Goal: Task Accomplishment & Management: Complete application form

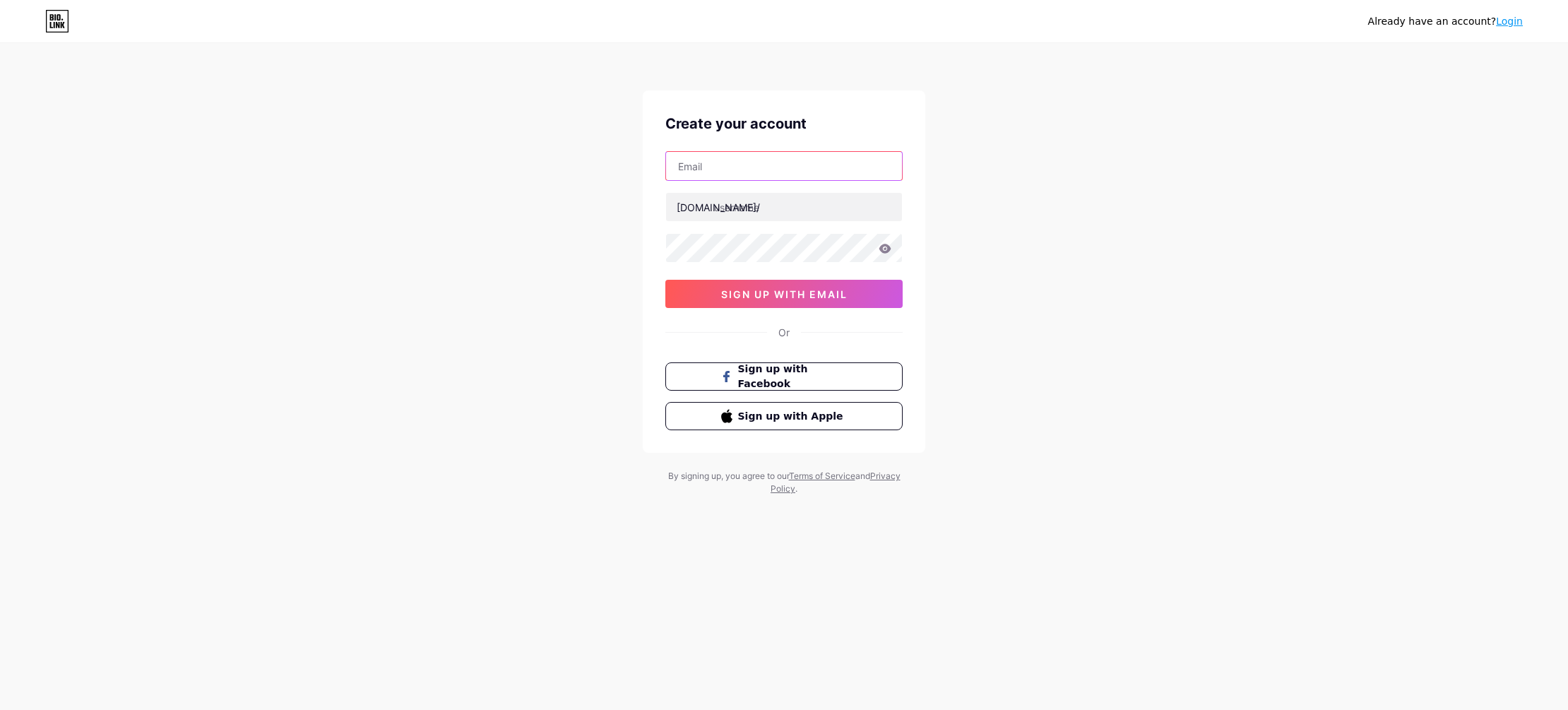
click at [772, 165] on input "text" at bounding box center [784, 165] width 236 height 28
type input "[EMAIL_ADDRESS][DOMAIN_NAME]"
click at [778, 199] on input "text" at bounding box center [784, 207] width 236 height 28
paste input "facchettilaw"
type input "facchettilaw"
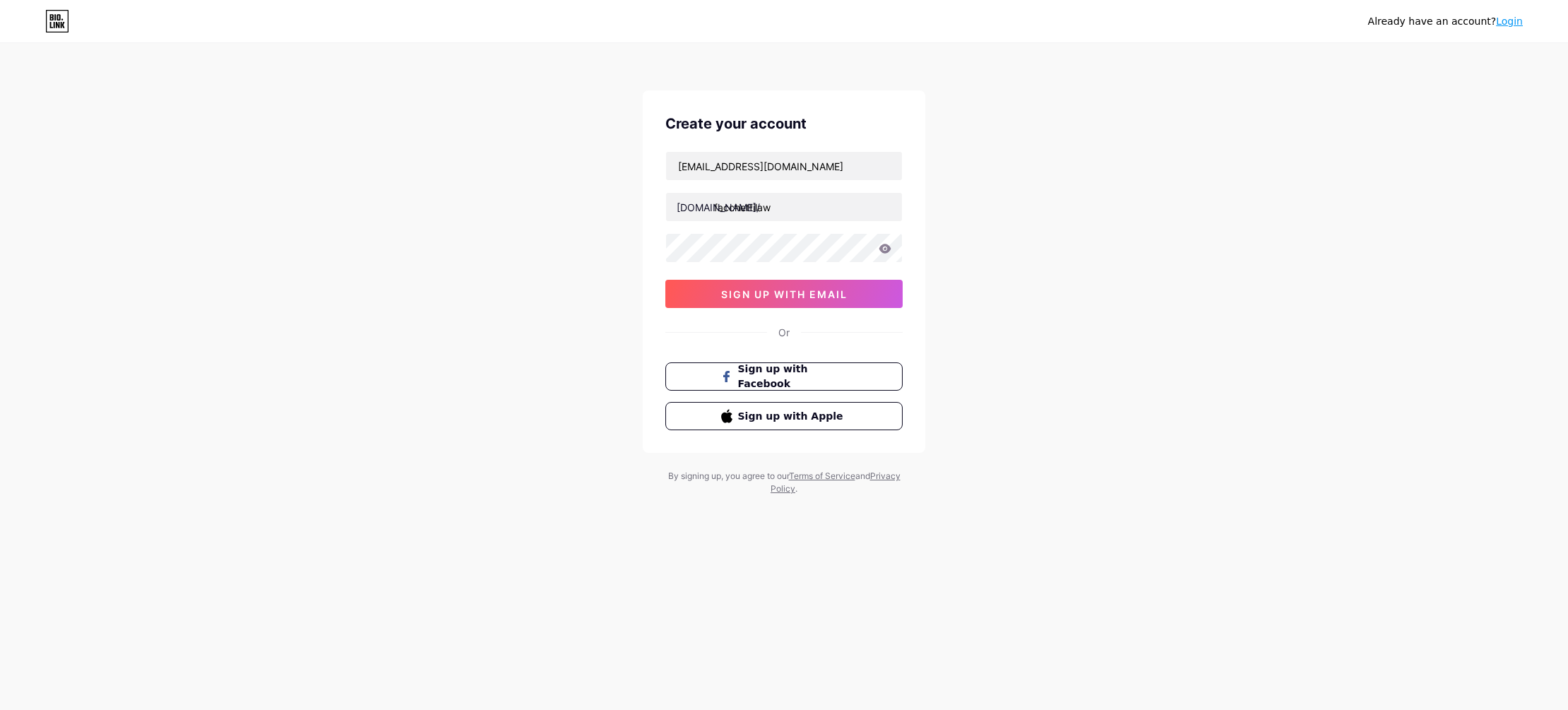
click at [1199, 231] on div "Already have an account? Login Create your account [EMAIL_ADDRESS][DOMAIN_NAME]…" at bounding box center [784, 270] width 1568 height 540
click at [1028, 298] on div "Already have an account? Login Create your account [EMAIL_ADDRESS][DOMAIN_NAME]…" at bounding box center [784, 270] width 1568 height 540
click at [789, 287] on button "sign up with email" at bounding box center [784, 293] width 237 height 28
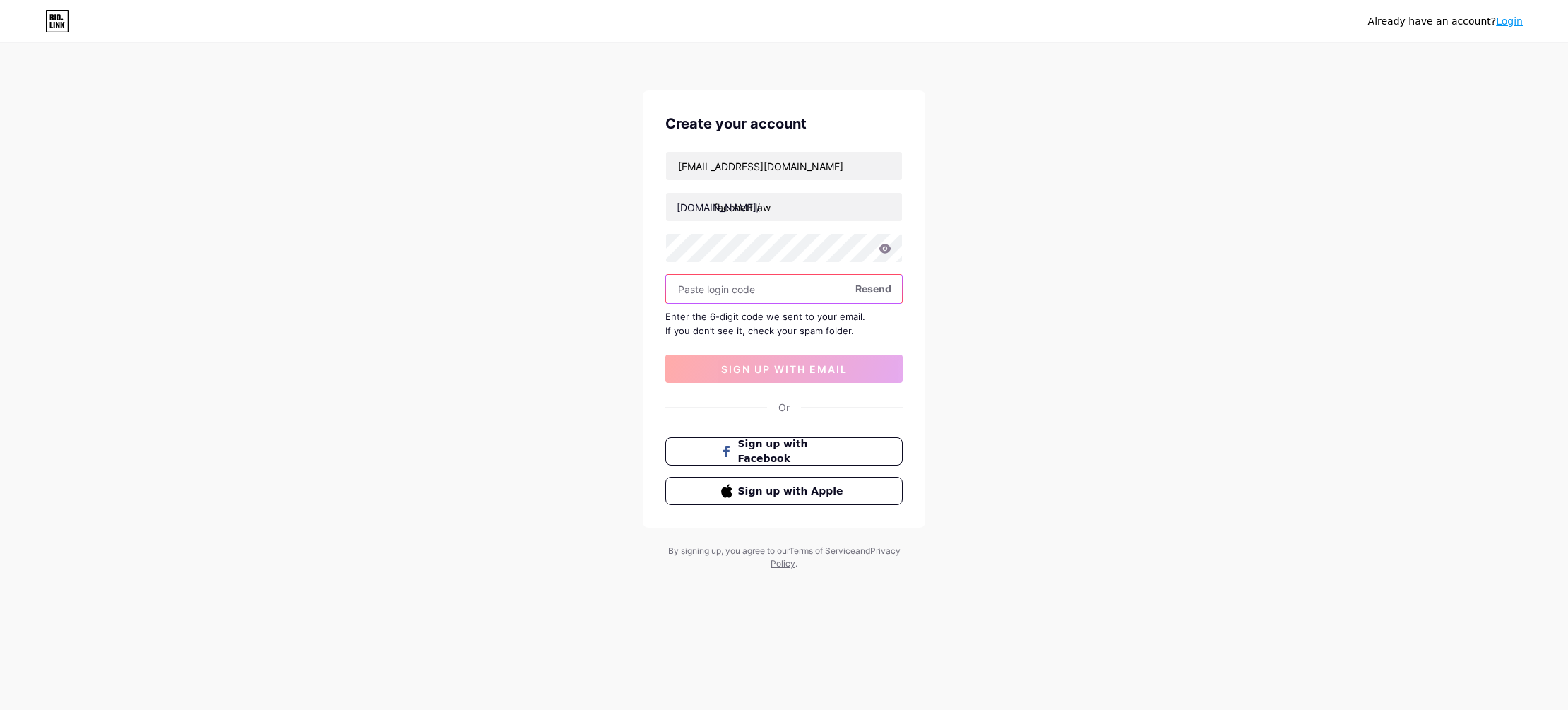
paste input "653647"
type input "653647"
click at [820, 370] on span "sign up with email" at bounding box center [784, 370] width 126 height 12
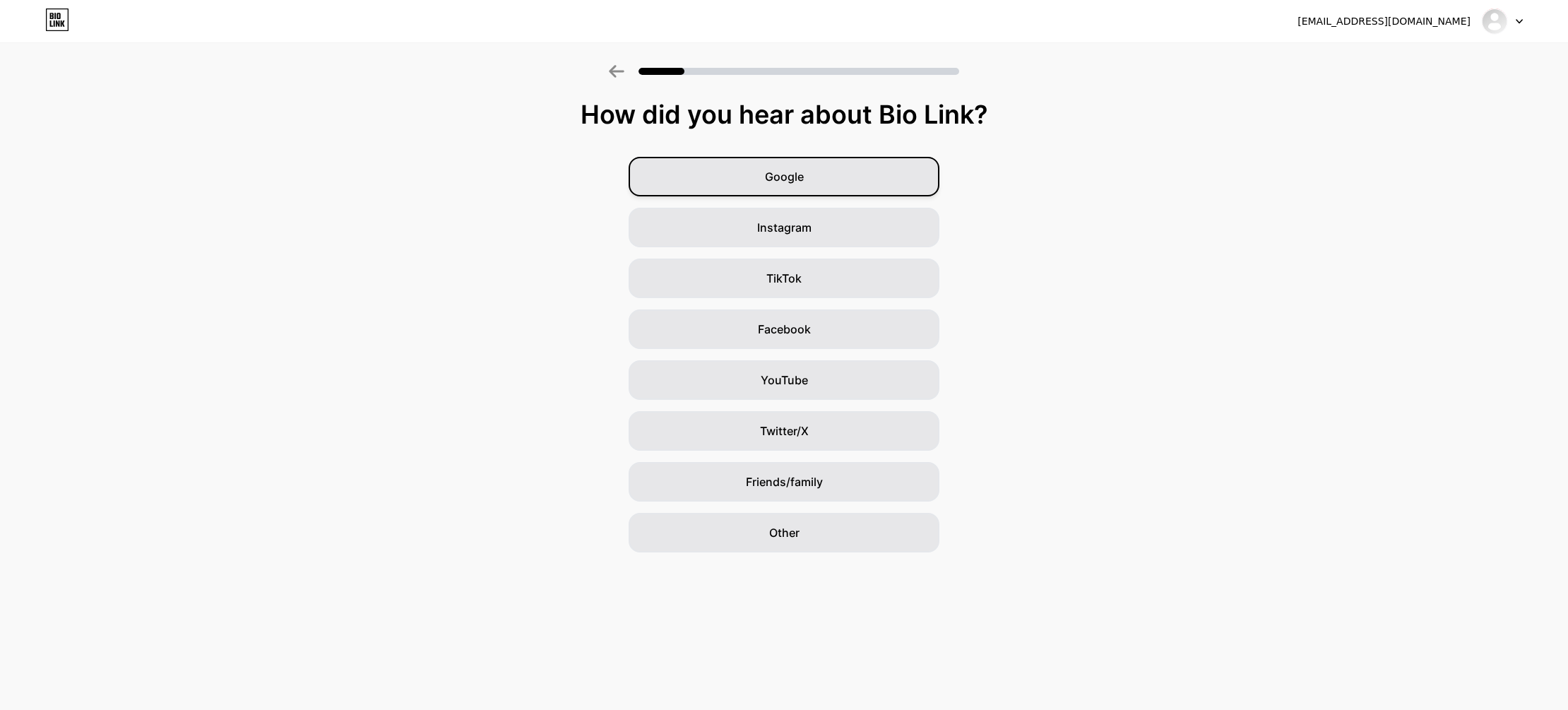
click at [838, 185] on div "Google" at bounding box center [784, 177] width 311 height 39
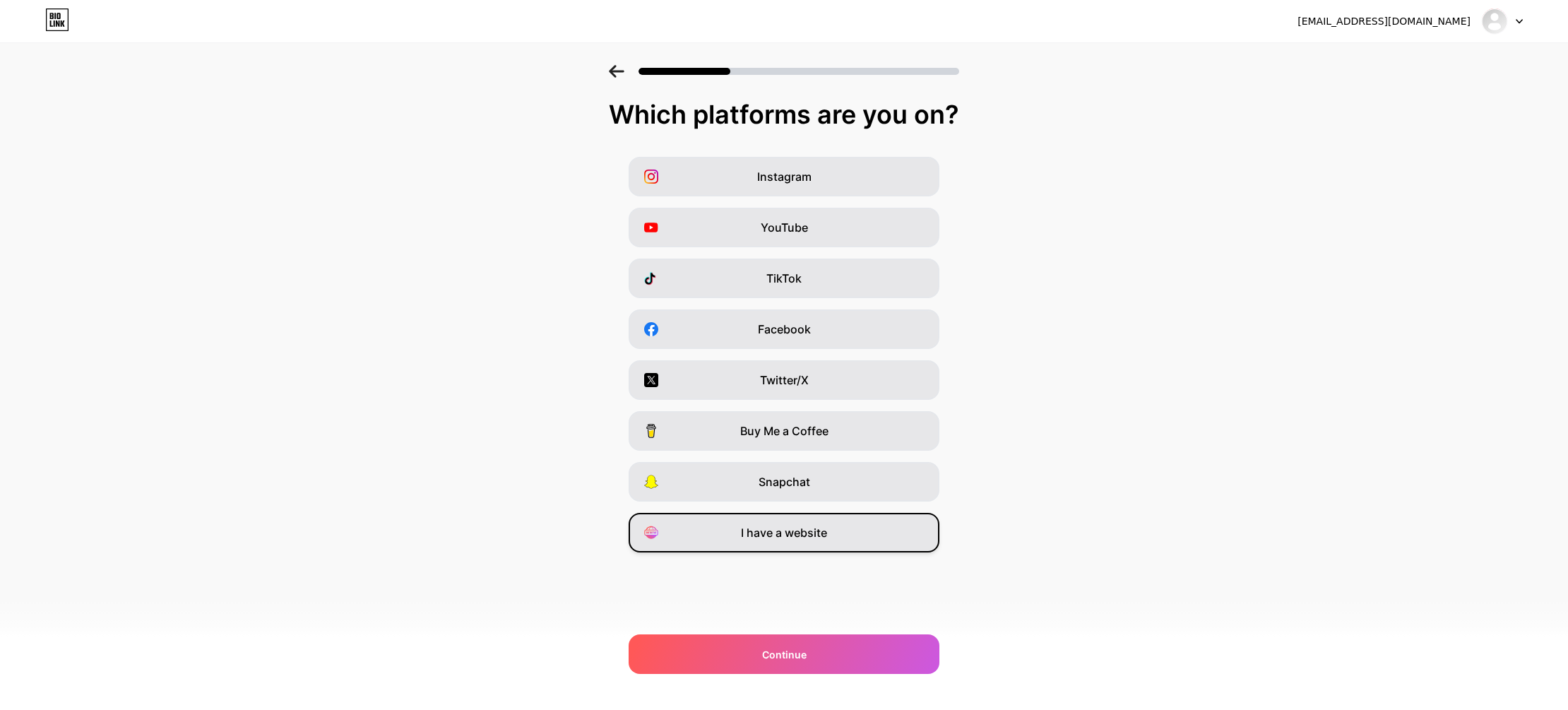
click at [822, 514] on div "I have a website" at bounding box center [784, 532] width 311 height 39
click at [775, 385] on span "Twitter/X" at bounding box center [784, 380] width 49 height 17
click at [774, 383] on span "Twitter/X" at bounding box center [784, 380] width 49 height 17
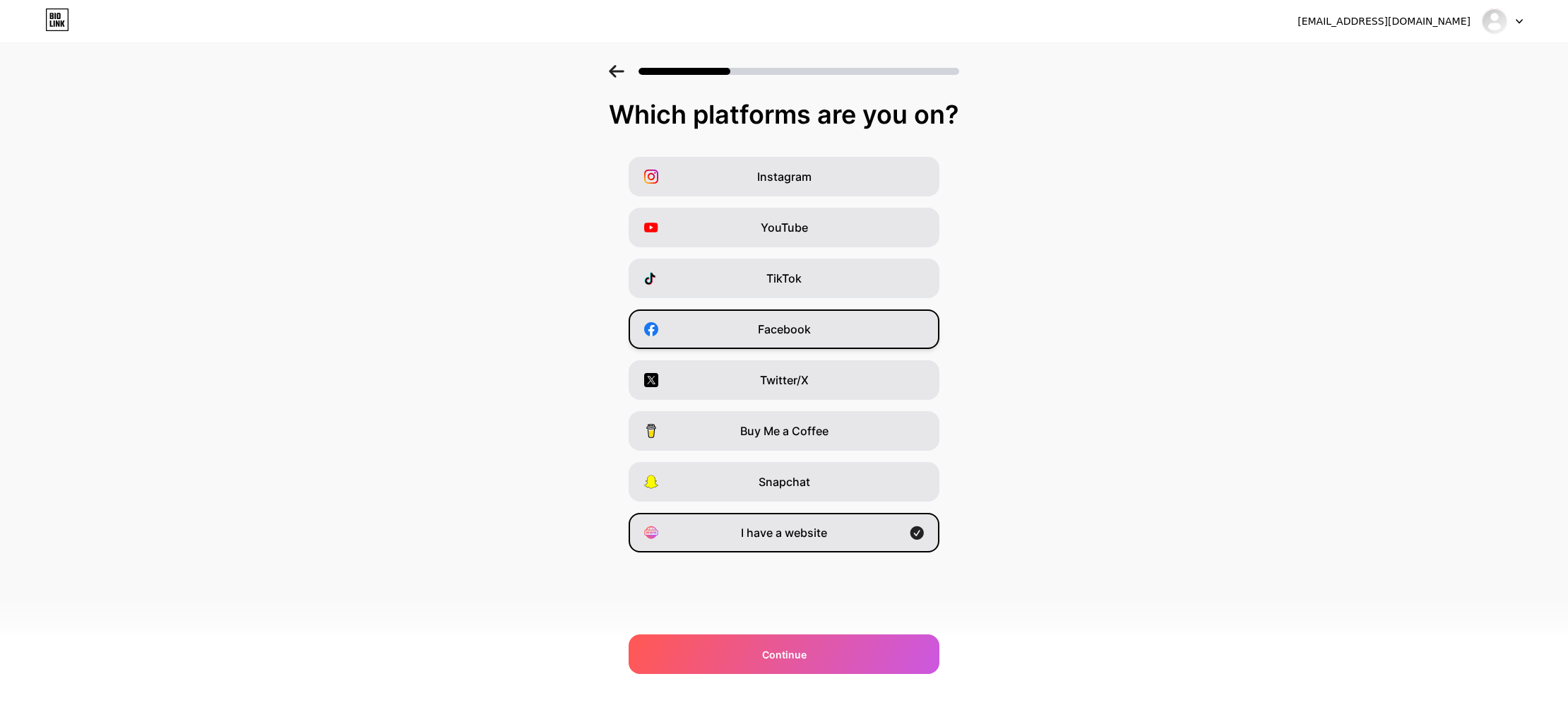
click at [772, 340] on div "Facebook" at bounding box center [784, 329] width 311 height 39
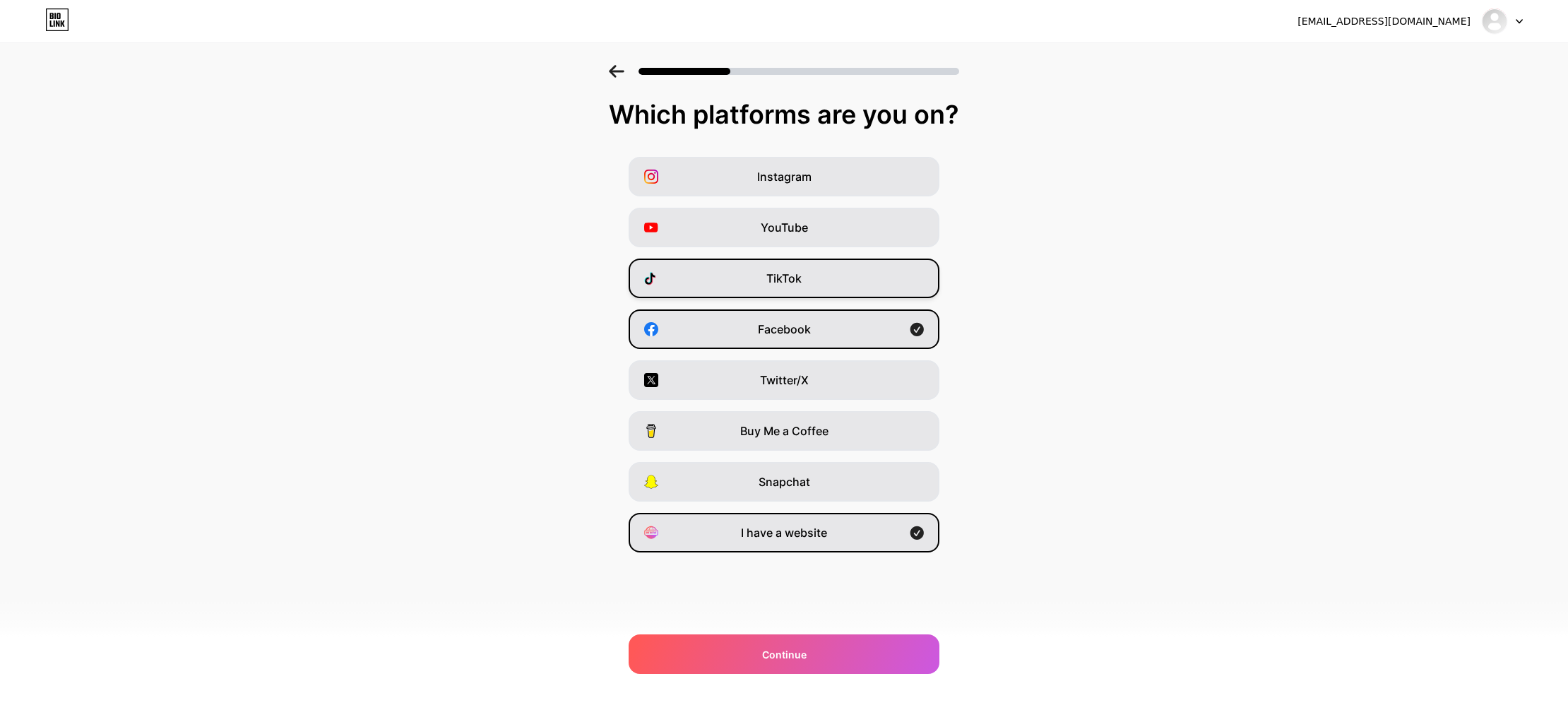
click at [774, 286] on span "TikTok" at bounding box center [784, 279] width 35 height 17
click at [778, 217] on div "YouTube" at bounding box center [784, 227] width 311 height 39
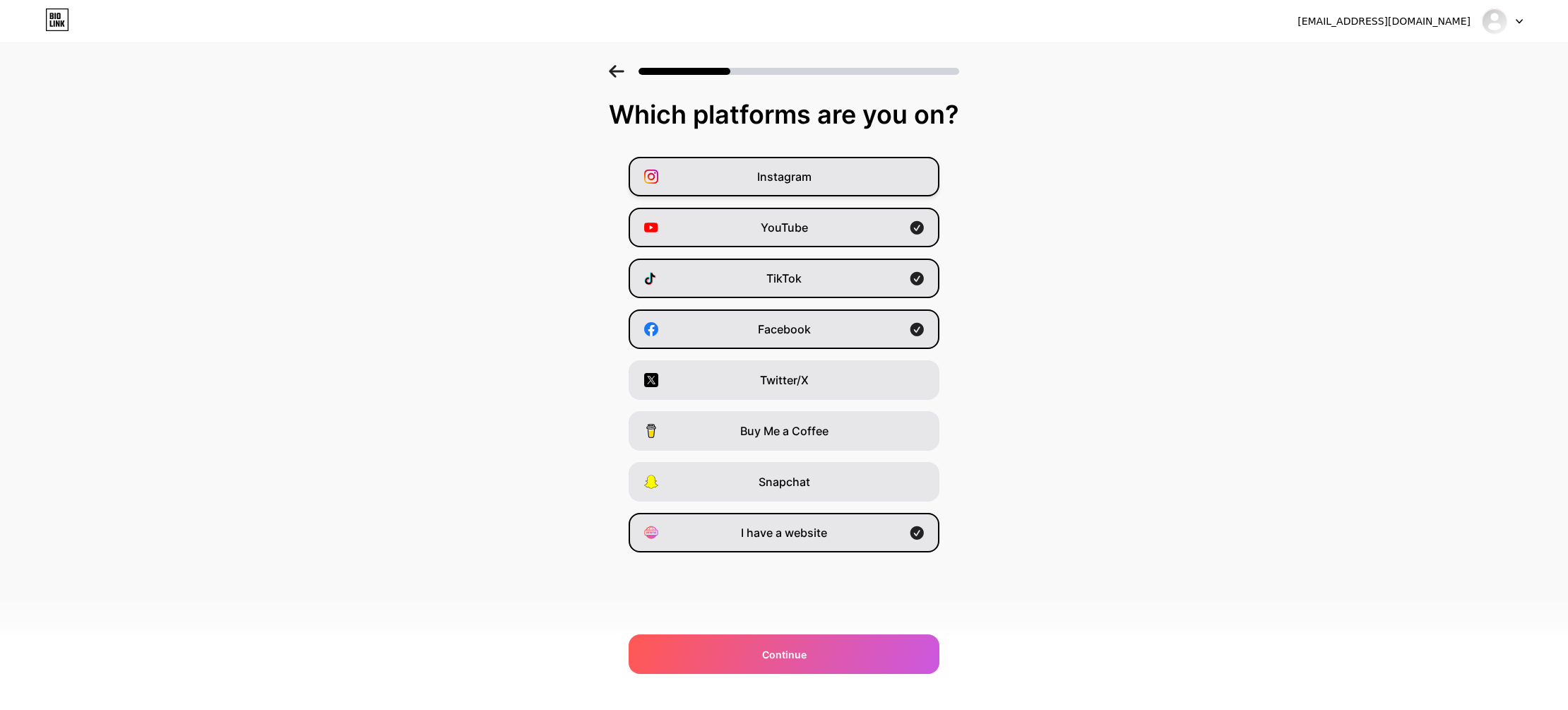
click at [784, 183] on span "Instagram" at bounding box center [784, 177] width 54 height 17
click at [841, 636] on div "Continue" at bounding box center [784, 654] width 311 height 39
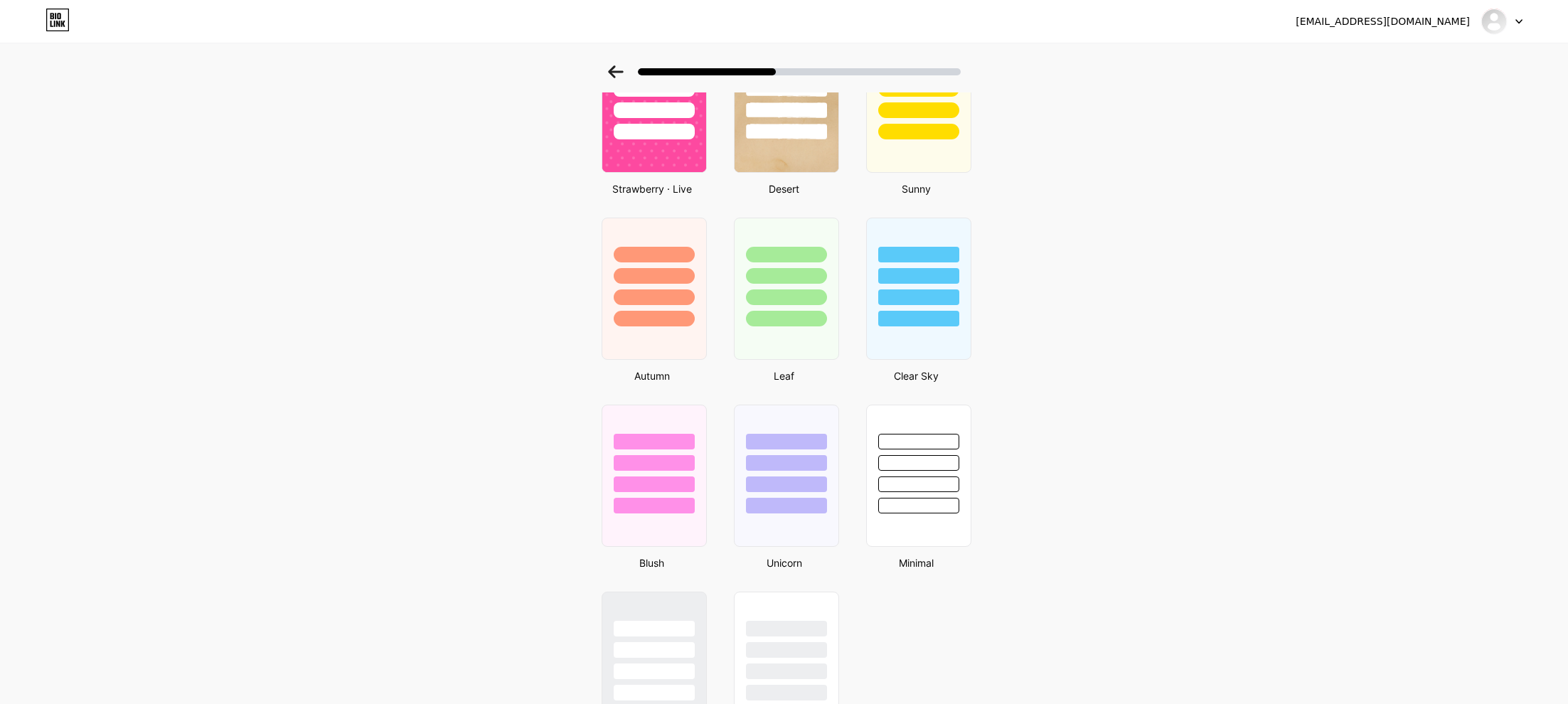
scroll to position [762, 0]
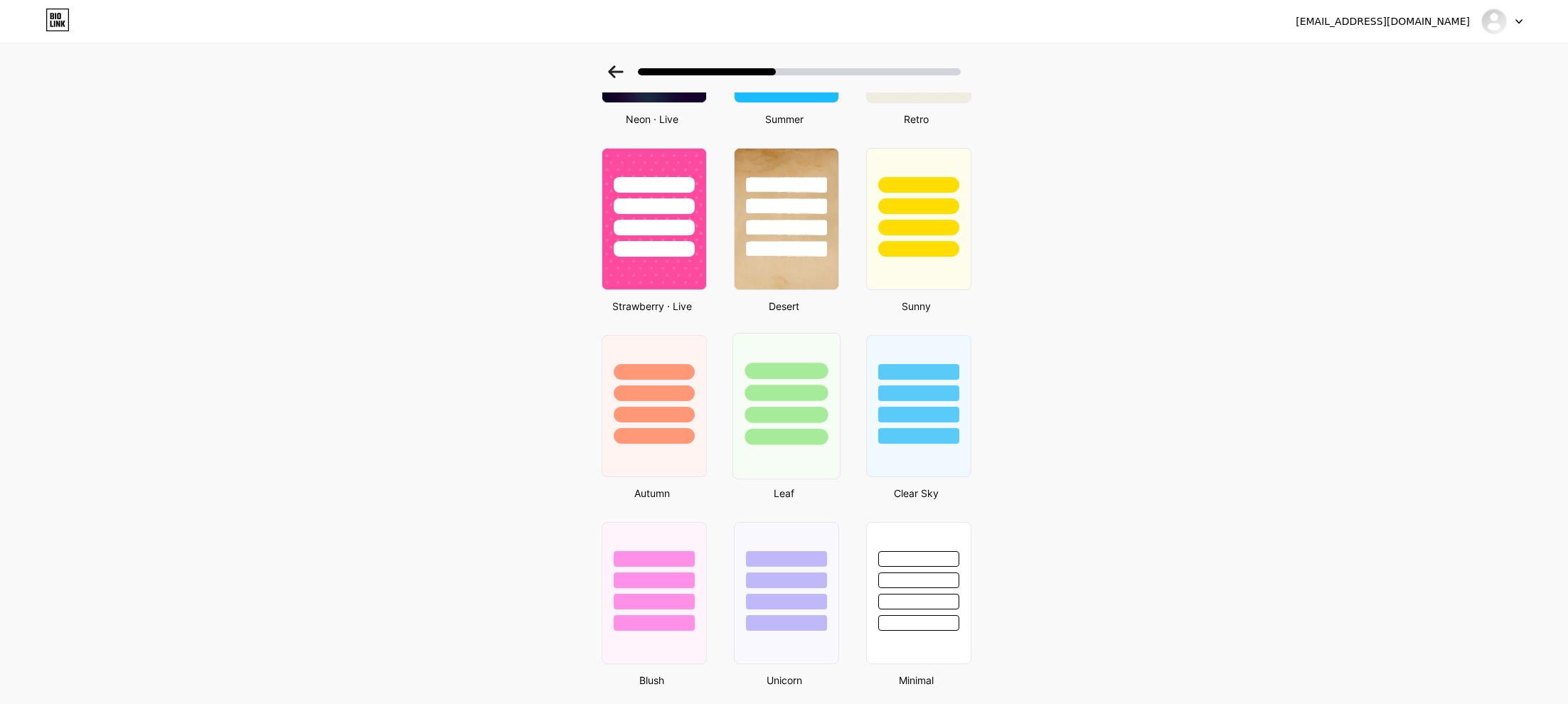
drag, startPoint x: 925, startPoint y: 613, endPoint x: 746, endPoint y: 475, distance: 226.0
click at [925, 613] on div at bounding box center [918, 576] width 104 height 108
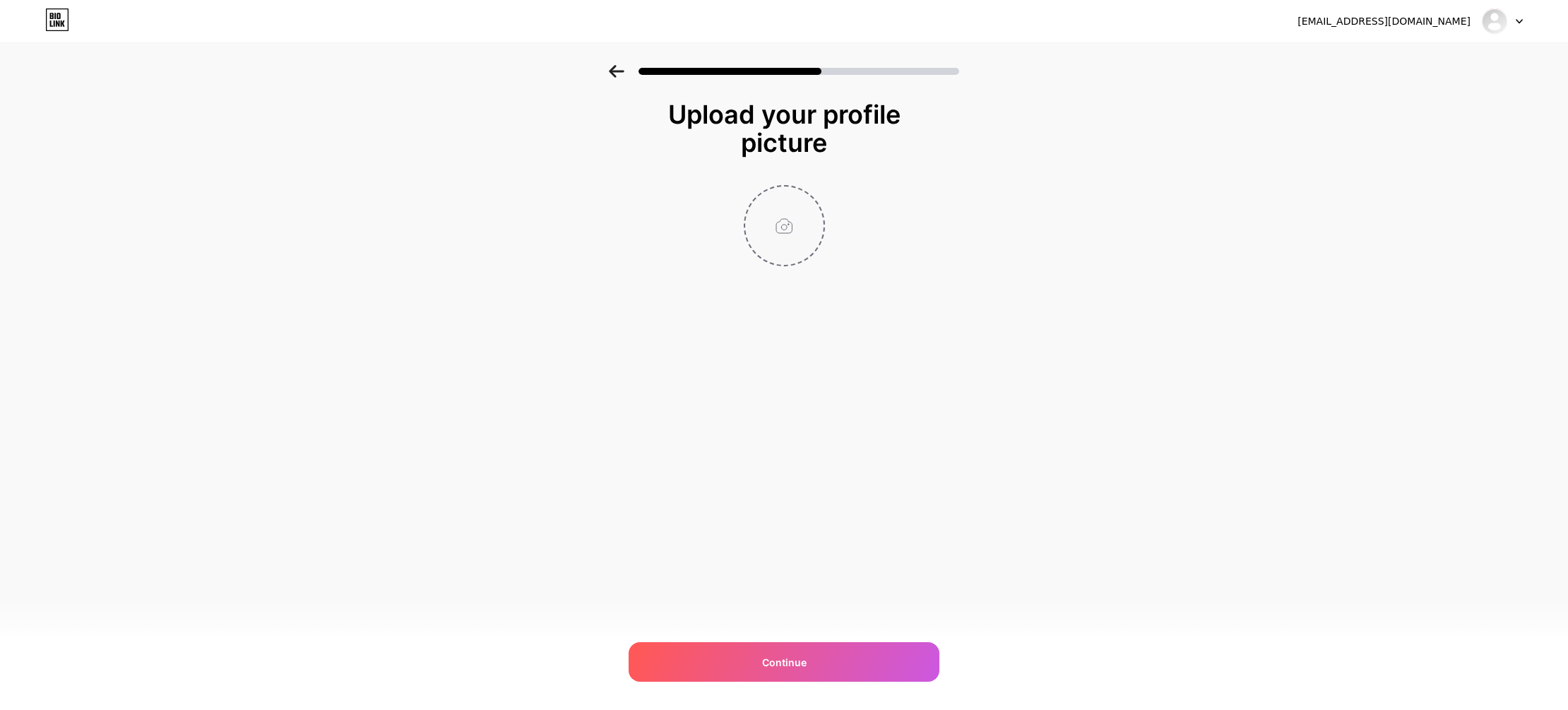
drag, startPoint x: 796, startPoint y: 98, endPoint x: 796, endPoint y: 188, distance: 90.0
click at [797, 116] on div "Upload your profile picture Continue" at bounding box center [784, 201] width 1568 height 272
click at [771, 230] on input "file" at bounding box center [784, 226] width 78 height 78
type input "C:\fakepath\Burbank Personal Injury.jpg"
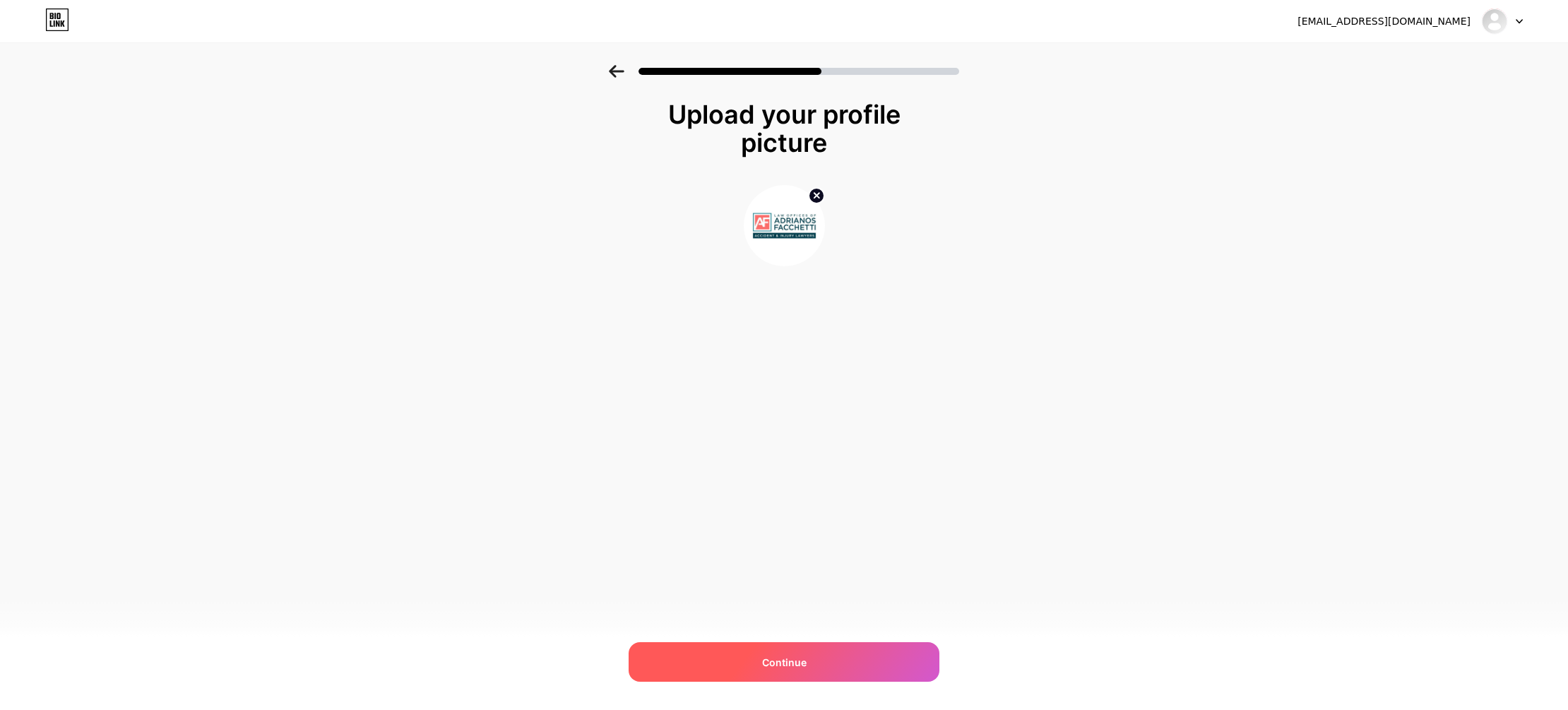
click at [869, 668] on div "Continue" at bounding box center [784, 662] width 311 height 39
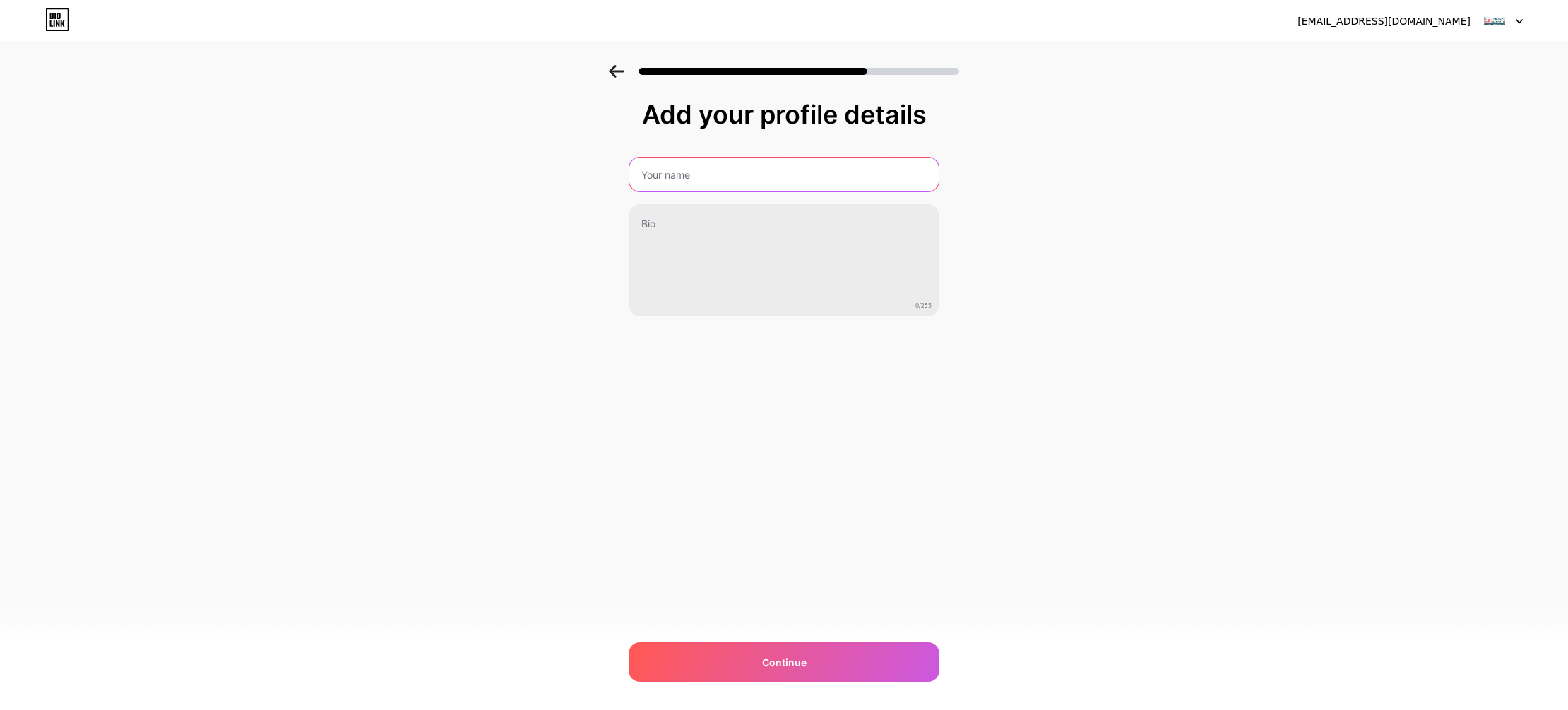
click at [772, 164] on input "text" at bounding box center [784, 175] width 309 height 34
type input "Law Offices of [PERSON_NAME], Accident & Injury Lawyer"
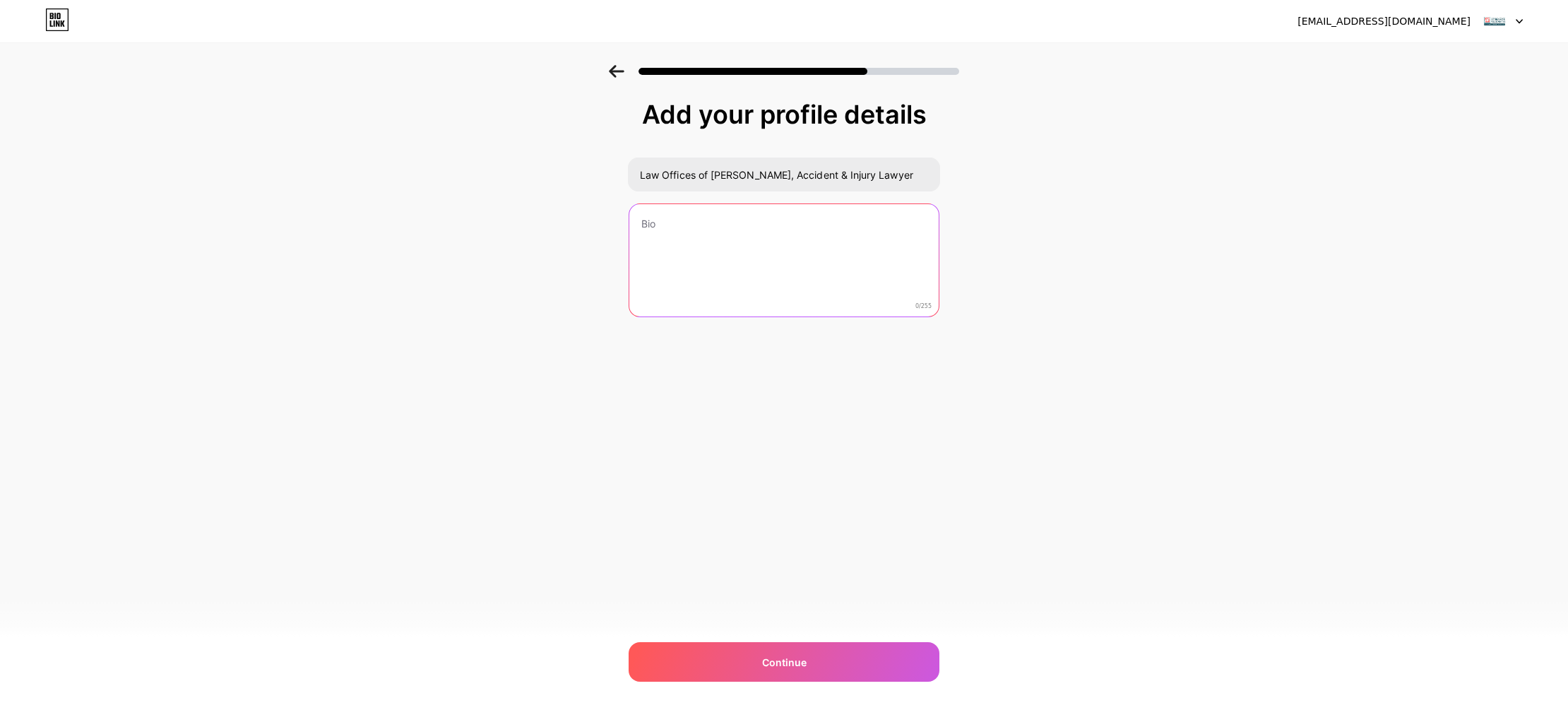
click at [783, 245] on textarea at bounding box center [784, 261] width 309 height 114
paste textarea ""The Law Offices of [PERSON_NAME], Accident & [PERSON_NAME] is a Burbank person…"
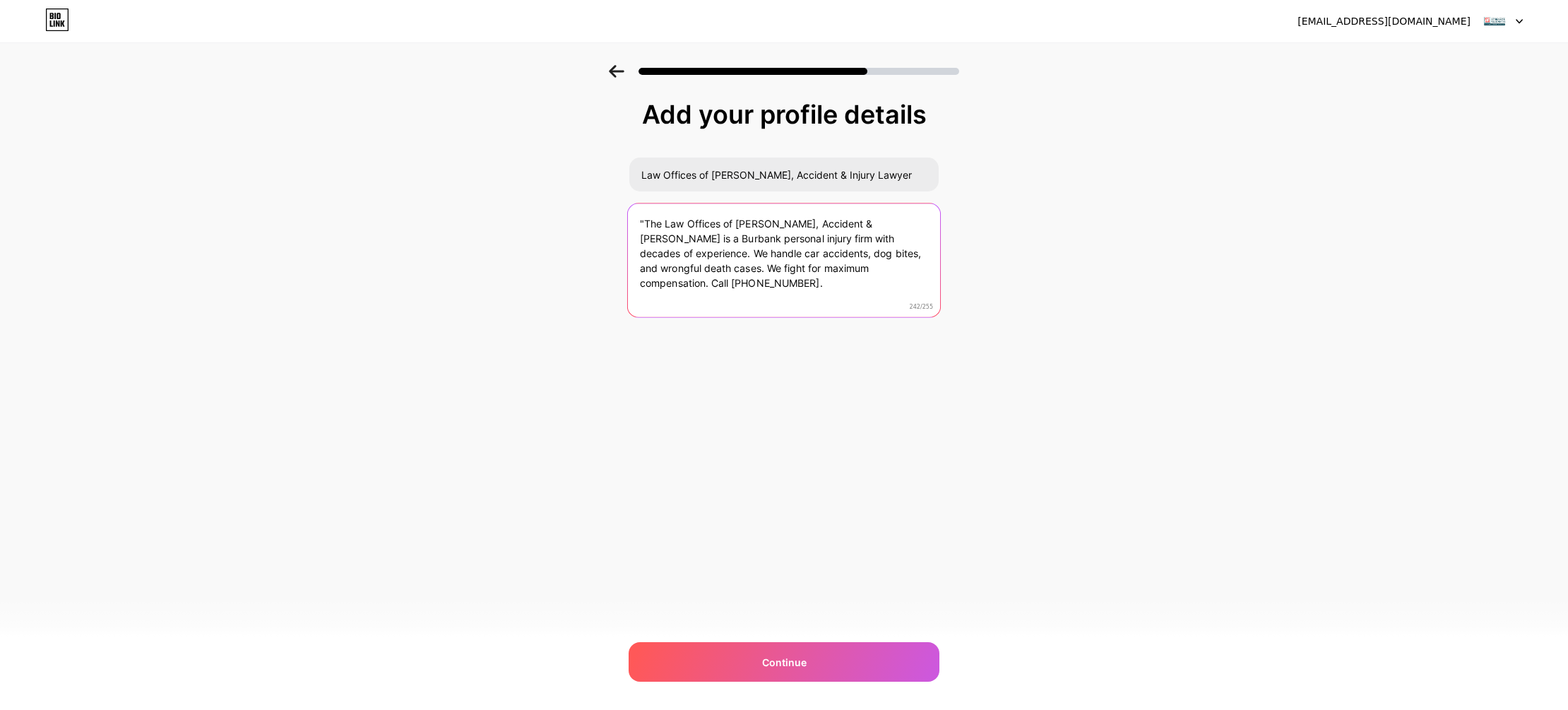
click at [651, 222] on textarea ""The Law Offices of [PERSON_NAME], Accident & [PERSON_NAME] is a Burbank person…" at bounding box center [784, 261] width 312 height 115
type textarea "The Law Offices of [PERSON_NAME], Accident & [PERSON_NAME] is a Burbank persona…"
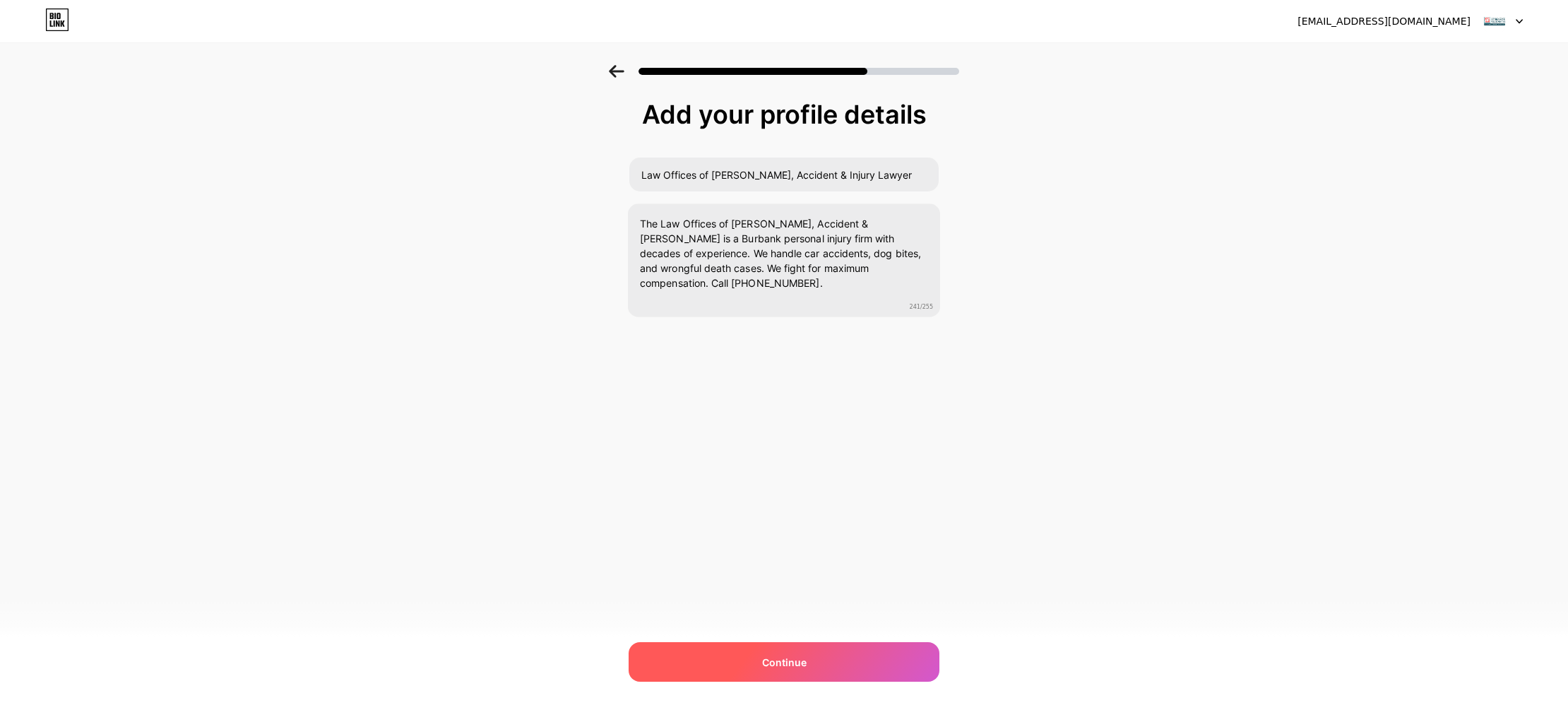
click at [860, 650] on div "Continue" at bounding box center [784, 662] width 311 height 39
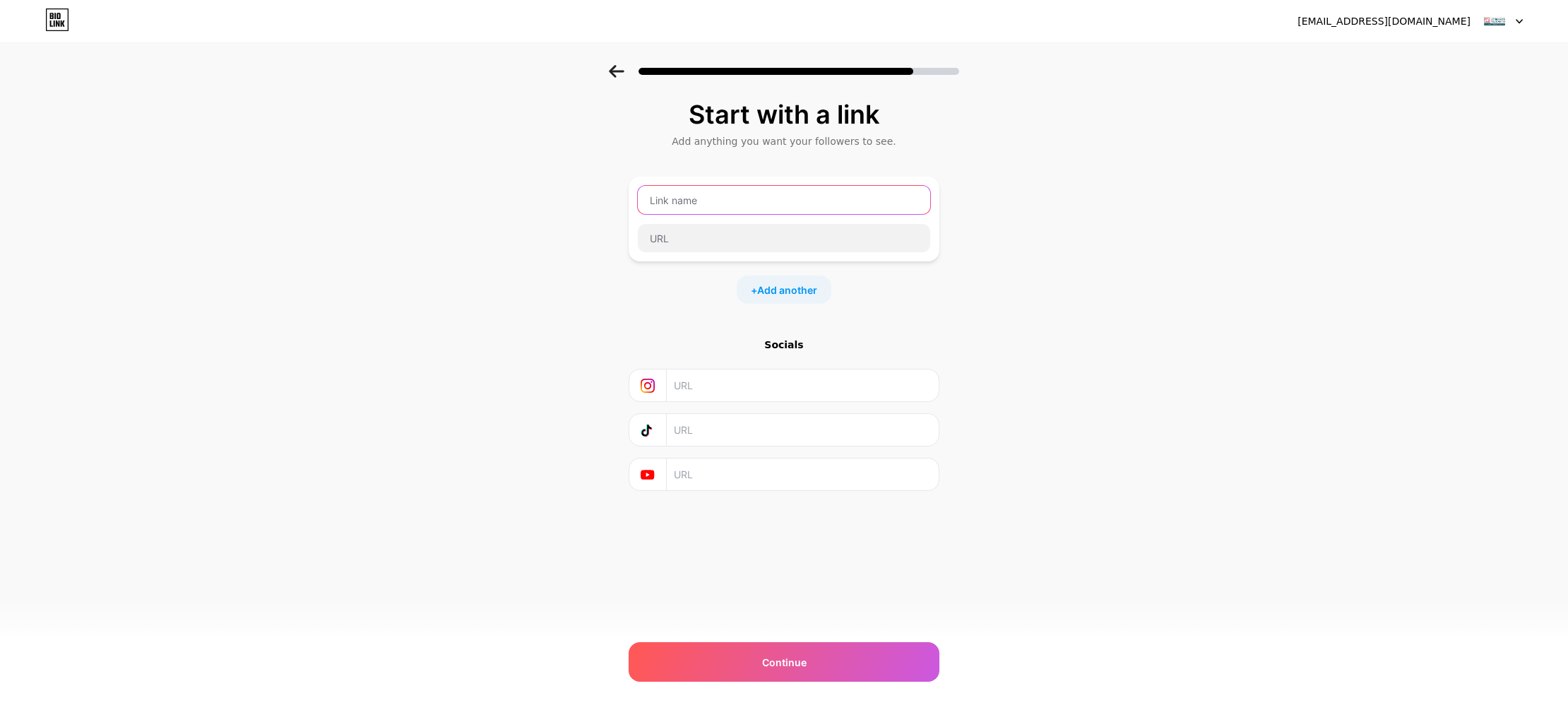
click at [850, 196] on input "text" at bounding box center [784, 200] width 292 height 28
drag, startPoint x: 1090, startPoint y: 279, endPoint x: 1080, endPoint y: 279, distance: 10.0
click at [1090, 279] on div "Start with a link Add anything you want your followers to see. + Add another So…" at bounding box center [784, 313] width 1568 height 496
click at [735, 197] on input "text" at bounding box center [784, 200] width 292 height 28
type input "w"
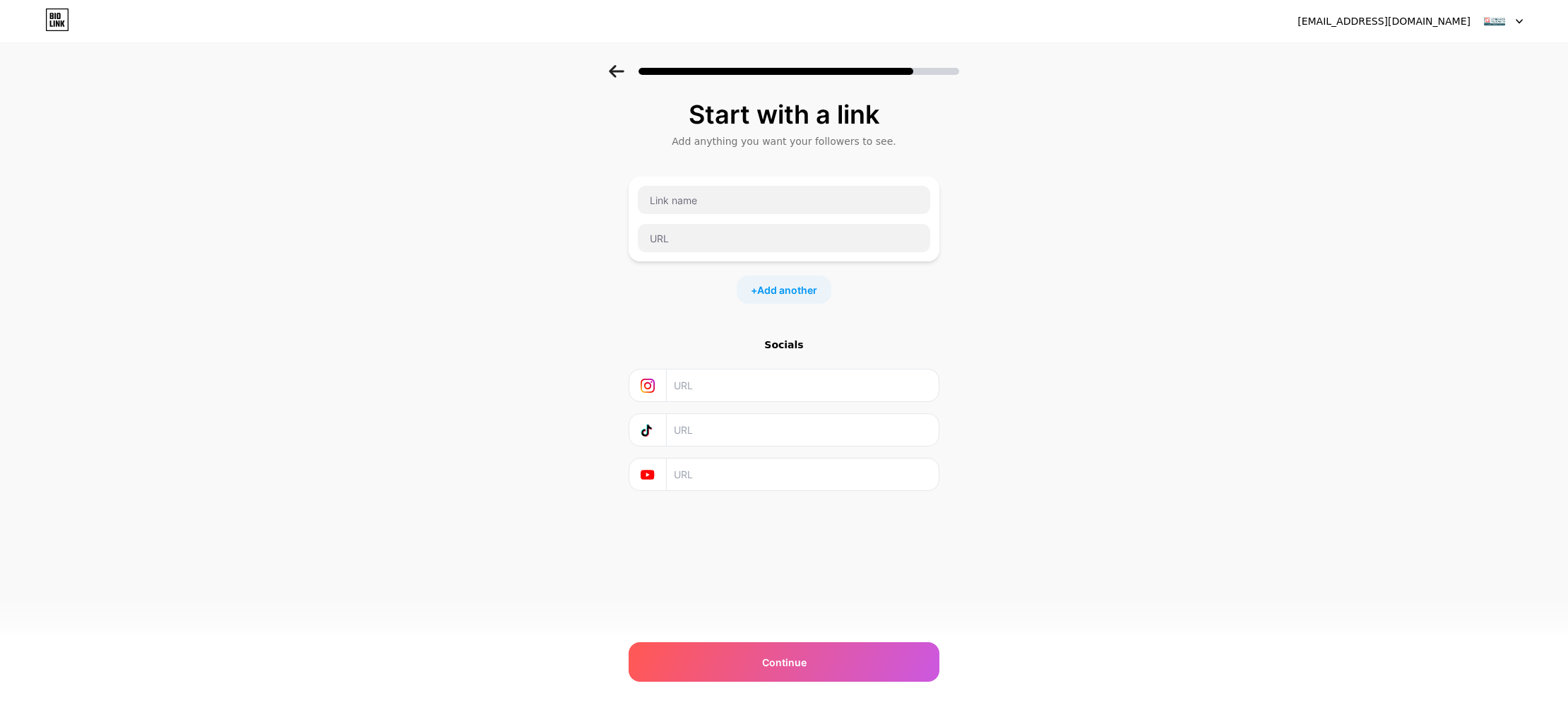
click at [711, 216] on div at bounding box center [784, 219] width 294 height 68
click at [724, 204] on input "text" at bounding box center [784, 200] width 292 height 28
type input "w"
type input "Website"
click at [723, 244] on input "text" at bounding box center [784, 238] width 292 height 28
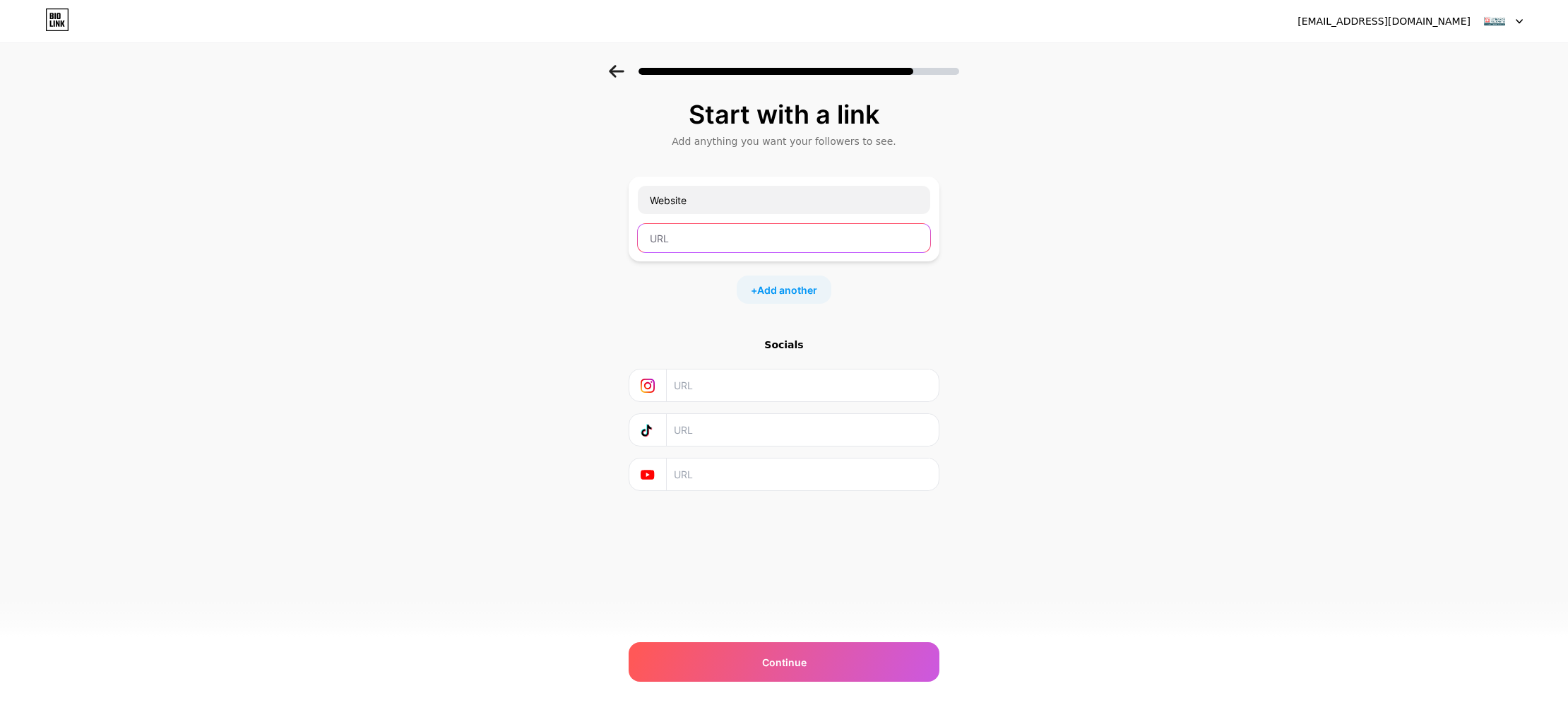
click at [826, 233] on input "text" at bounding box center [784, 238] width 292 height 28
paste input "[URL][DOMAIN_NAME]"
type input "[URL][DOMAIN_NAME]"
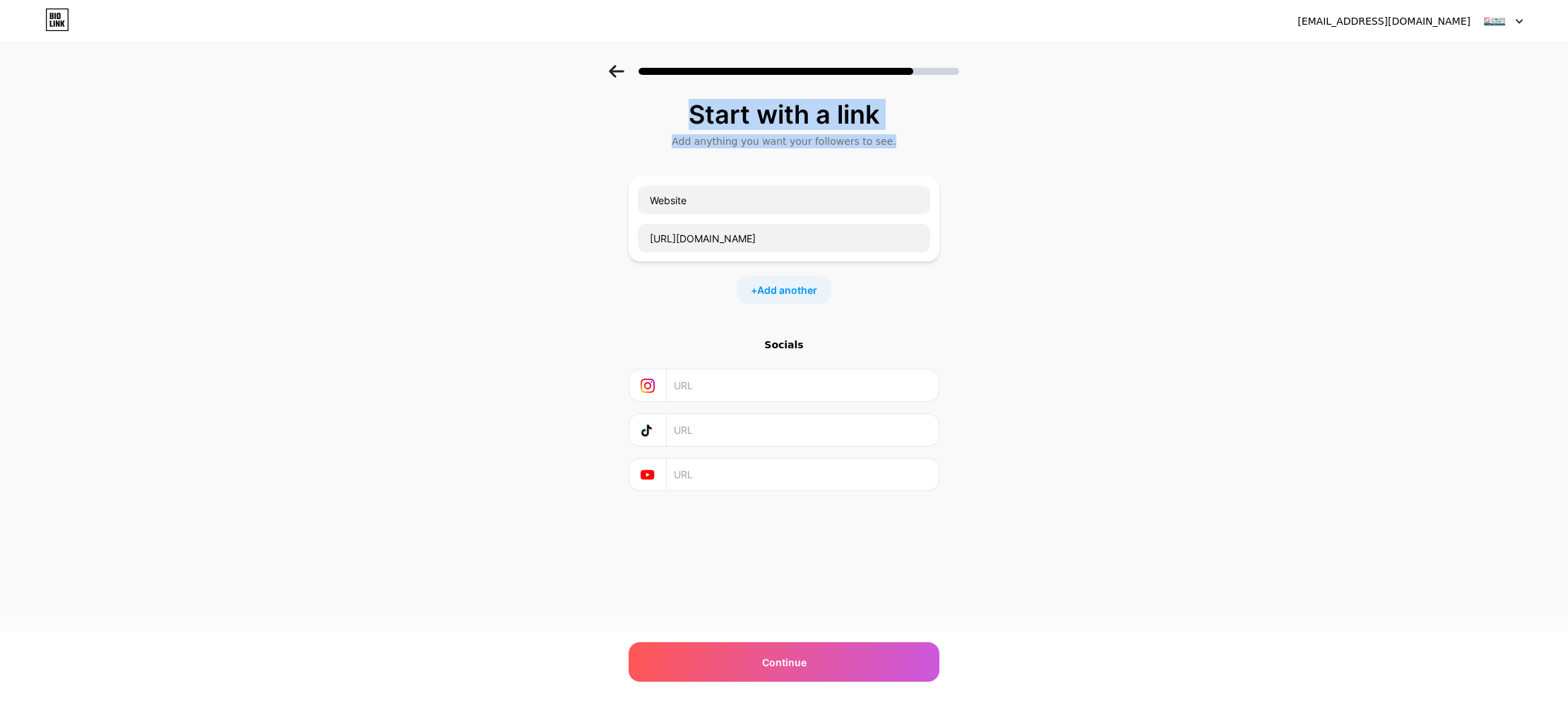
click at [1036, 195] on div "Start with a link Add anything you want your followers to see. Website [URL][DO…" at bounding box center [784, 313] width 1568 height 496
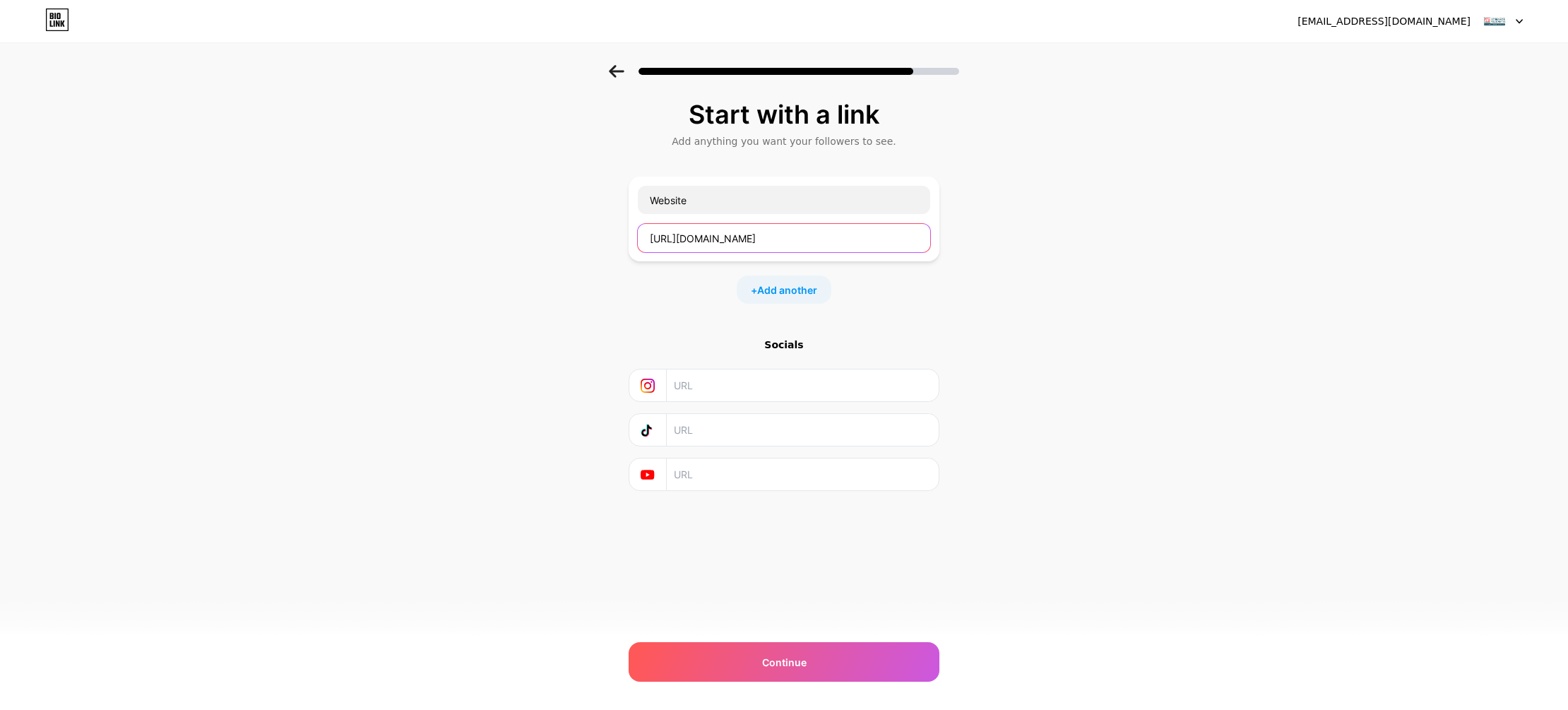
click at [853, 246] on input "[URL][DOMAIN_NAME]" at bounding box center [784, 238] width 292 height 28
click at [802, 289] on span "Add another" at bounding box center [787, 290] width 60 height 15
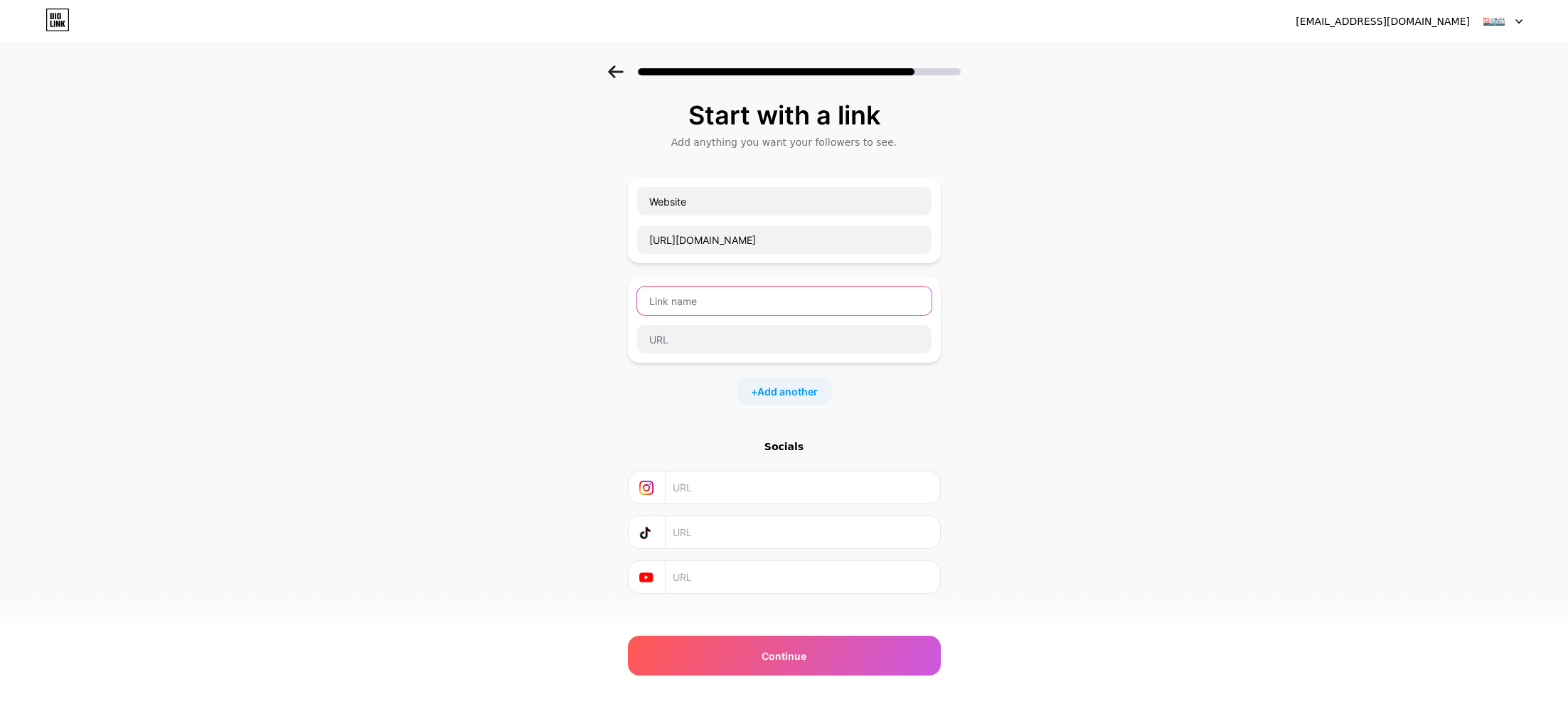
click at [730, 304] on input "text" at bounding box center [784, 300] width 294 height 28
type input "Blog"
click at [734, 345] on input "text" at bounding box center [784, 339] width 294 height 28
paste input "[URL][DOMAIN_NAME]"
type input "[URL][DOMAIN_NAME]"
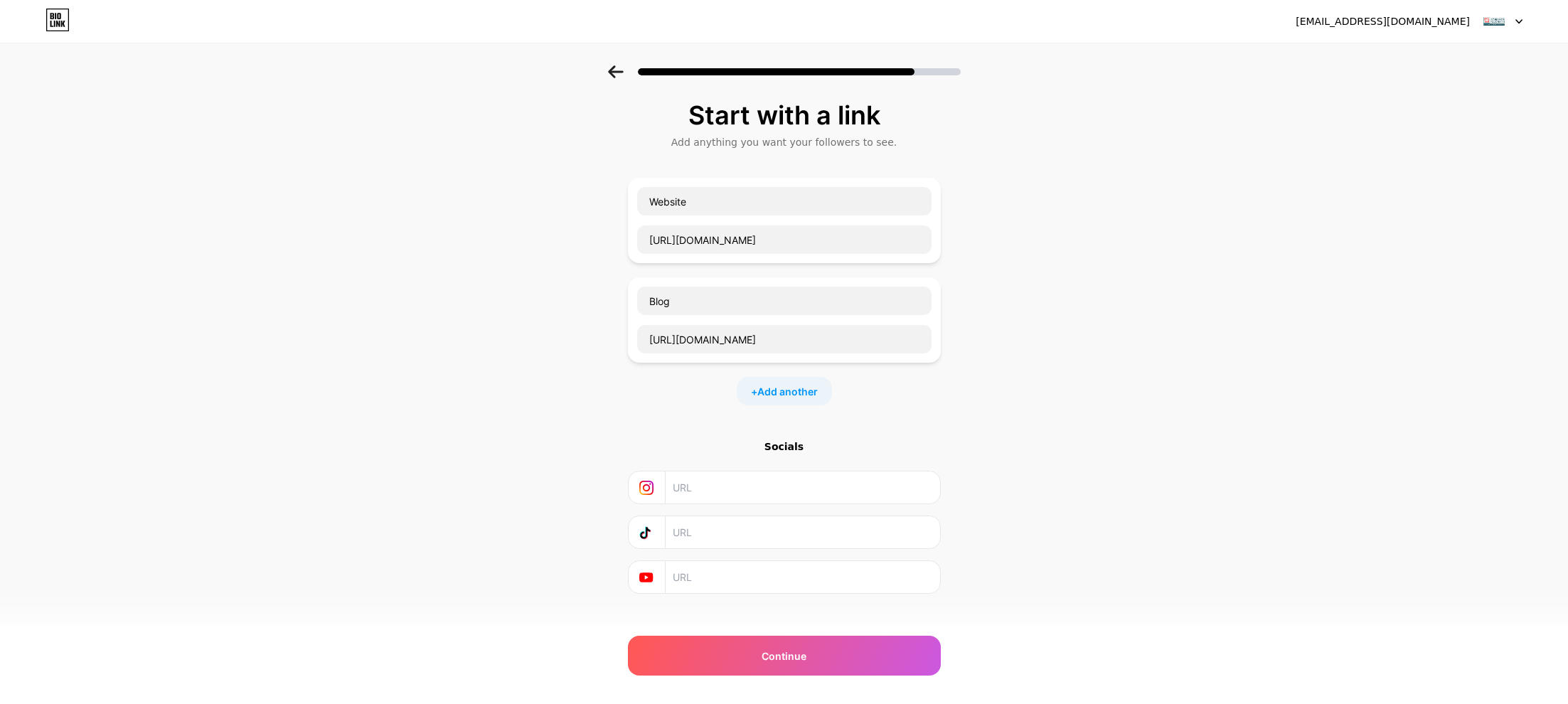
click at [1200, 386] on div "Start with a link Add anything you want your followers to see. Website [URL][DO…" at bounding box center [784, 365] width 1568 height 600
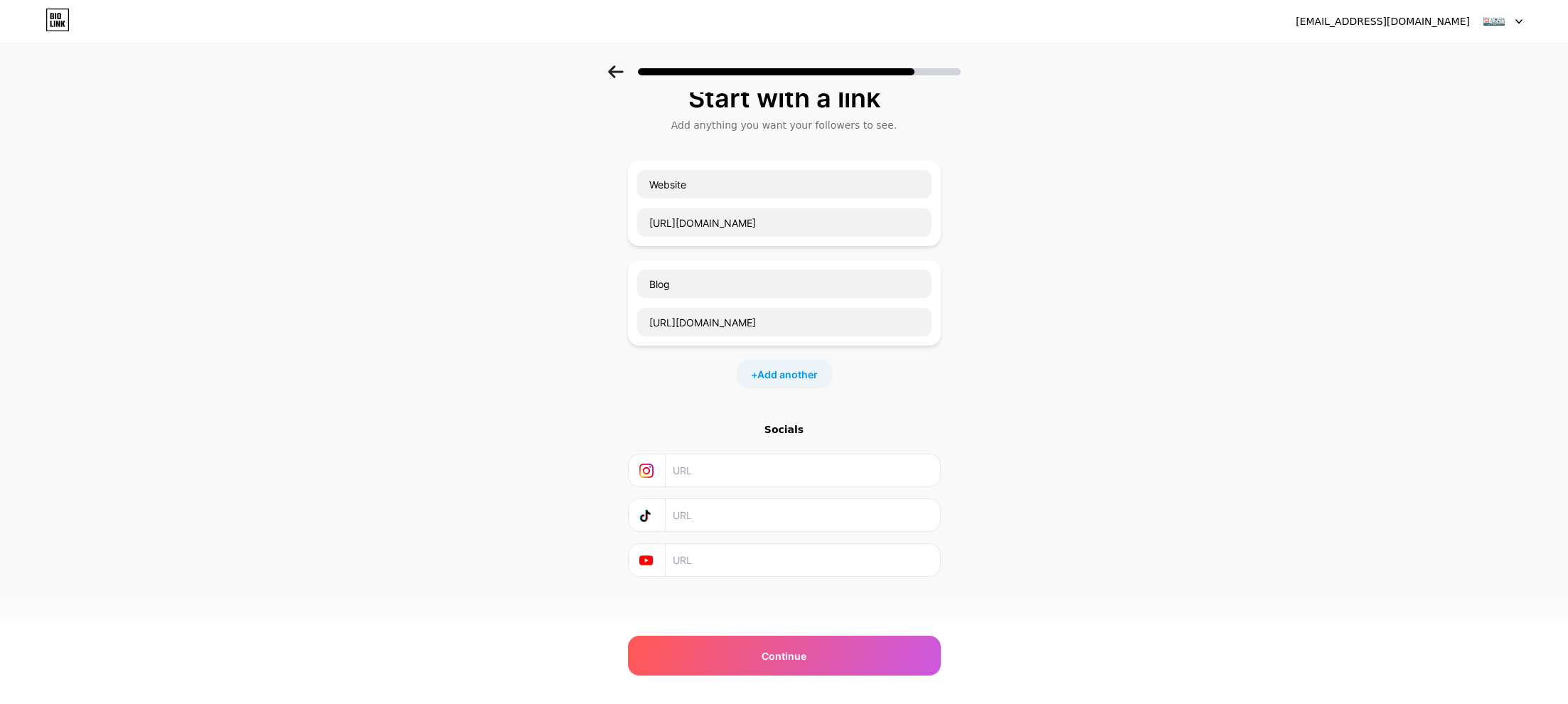
scroll to position [18, 0]
click at [791, 472] on input "text" at bounding box center [802, 469] width 258 height 32
click at [686, 471] on input "text" at bounding box center [802, 469] width 258 height 32
paste input "[URL][DOMAIN_NAME]"
type input "[URL][DOMAIN_NAME]"
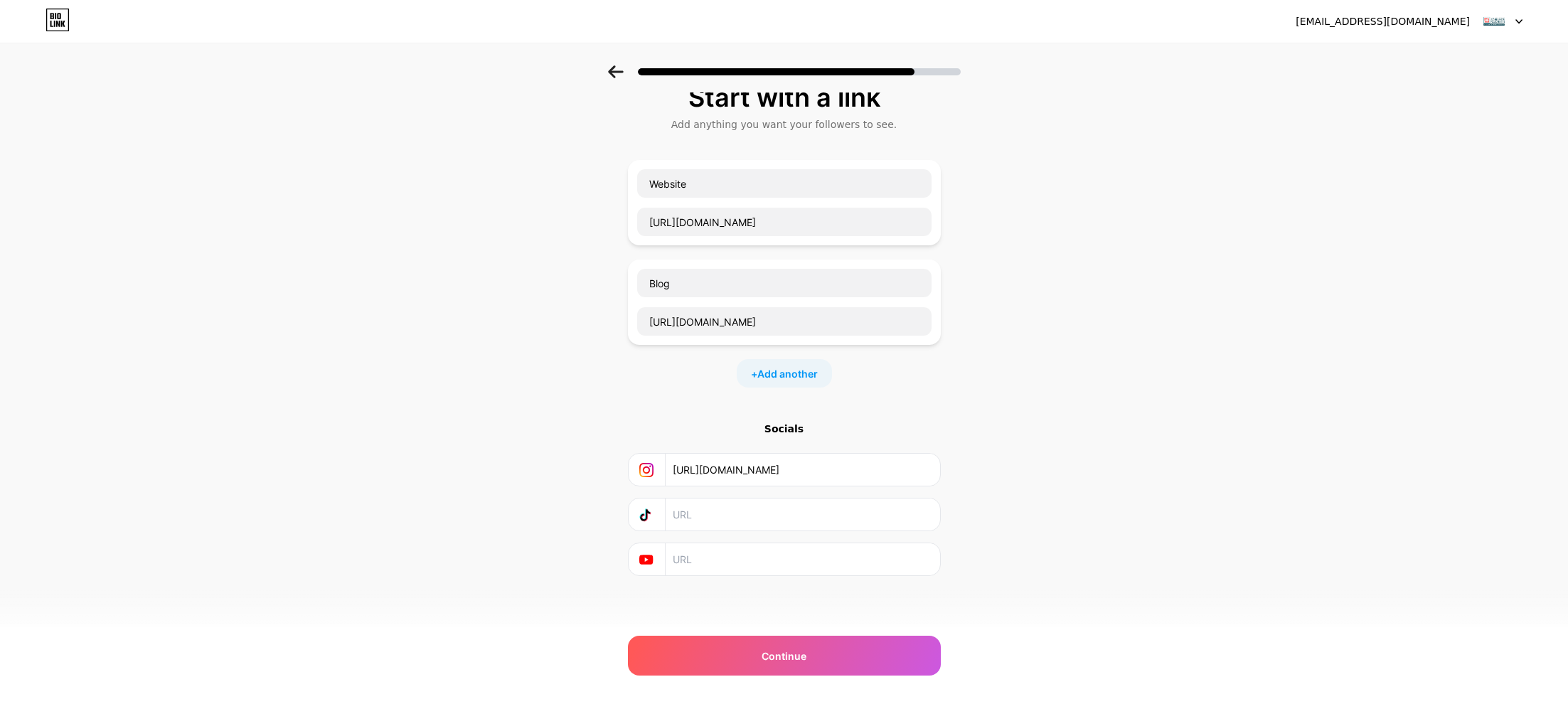
click at [1056, 505] on div "Start with a link Add anything you want your followers to see. Website [URL][DO…" at bounding box center [784, 347] width 1568 height 600
drag, startPoint x: 752, startPoint y: 508, endPoint x: 725, endPoint y: 485, distance: 35.5
click at [751, 508] on input "text" at bounding box center [802, 514] width 258 height 32
paste input "[URL][DOMAIN_NAME]"
type input "[URL][DOMAIN_NAME]"
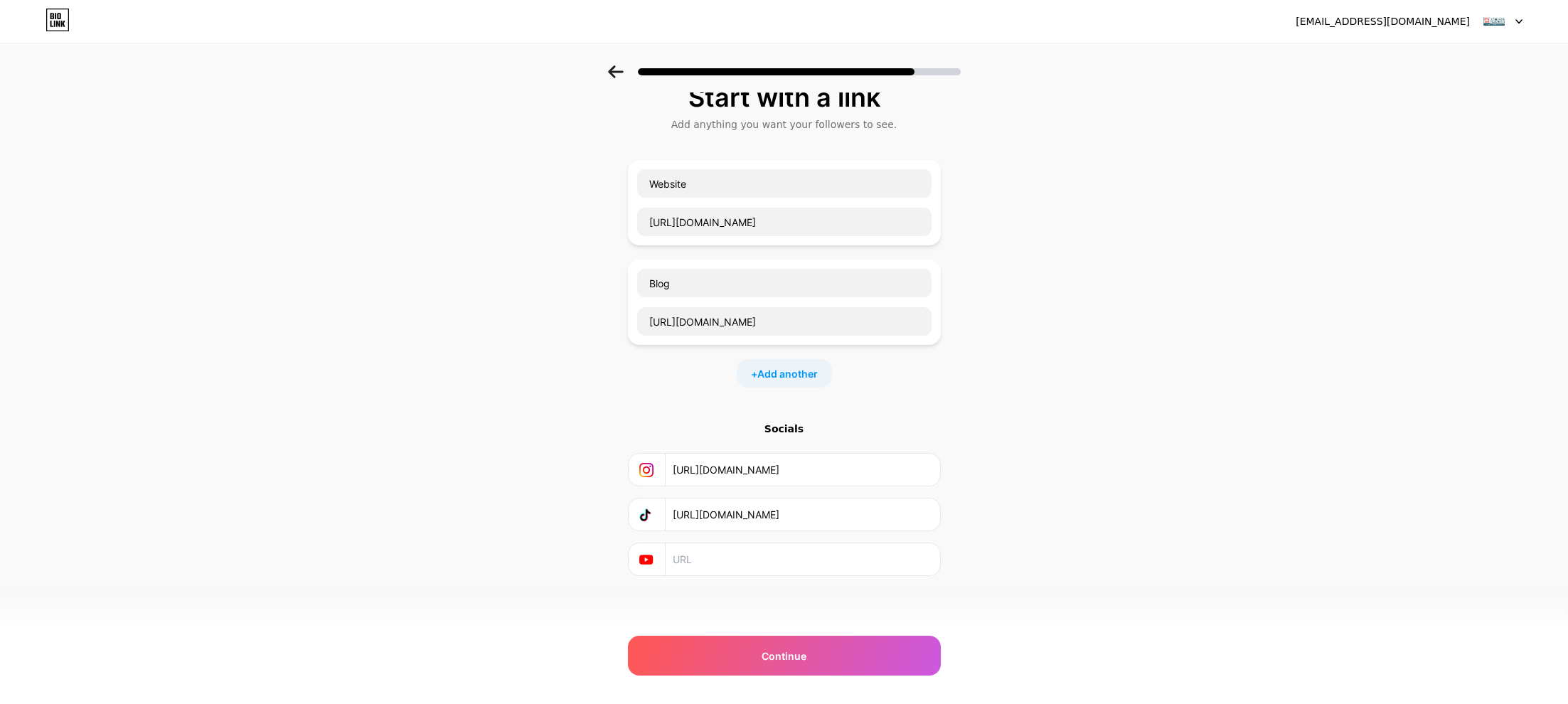
click at [1067, 409] on div "Start with a link Add anything you want your followers to see. Website [URL][DO…" at bounding box center [784, 347] width 1568 height 600
click at [718, 563] on input "text" at bounding box center [802, 559] width 258 height 32
paste input "[URL][DOMAIN_NAME]"
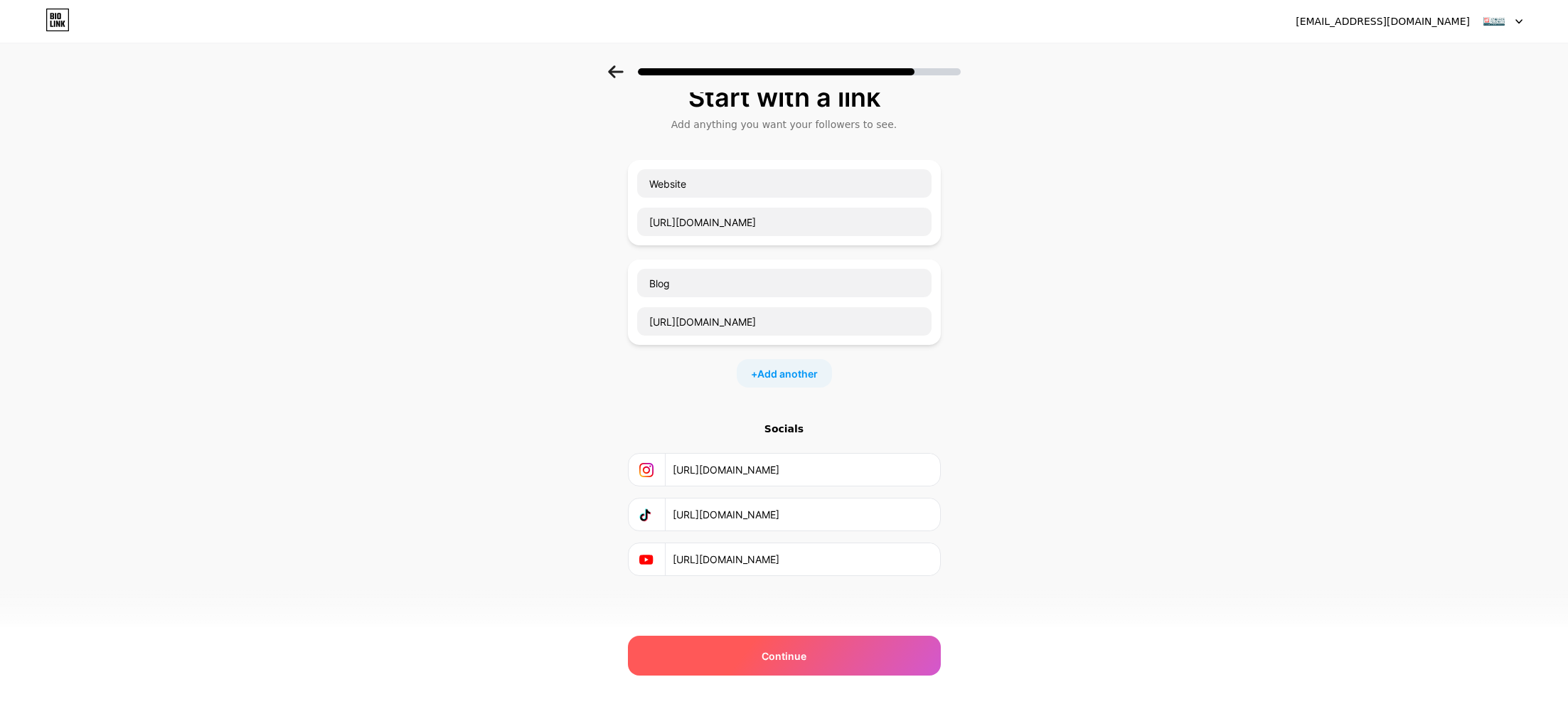
type input "[URL][DOMAIN_NAME]"
click at [806, 658] on span "Continue" at bounding box center [784, 656] width 45 height 15
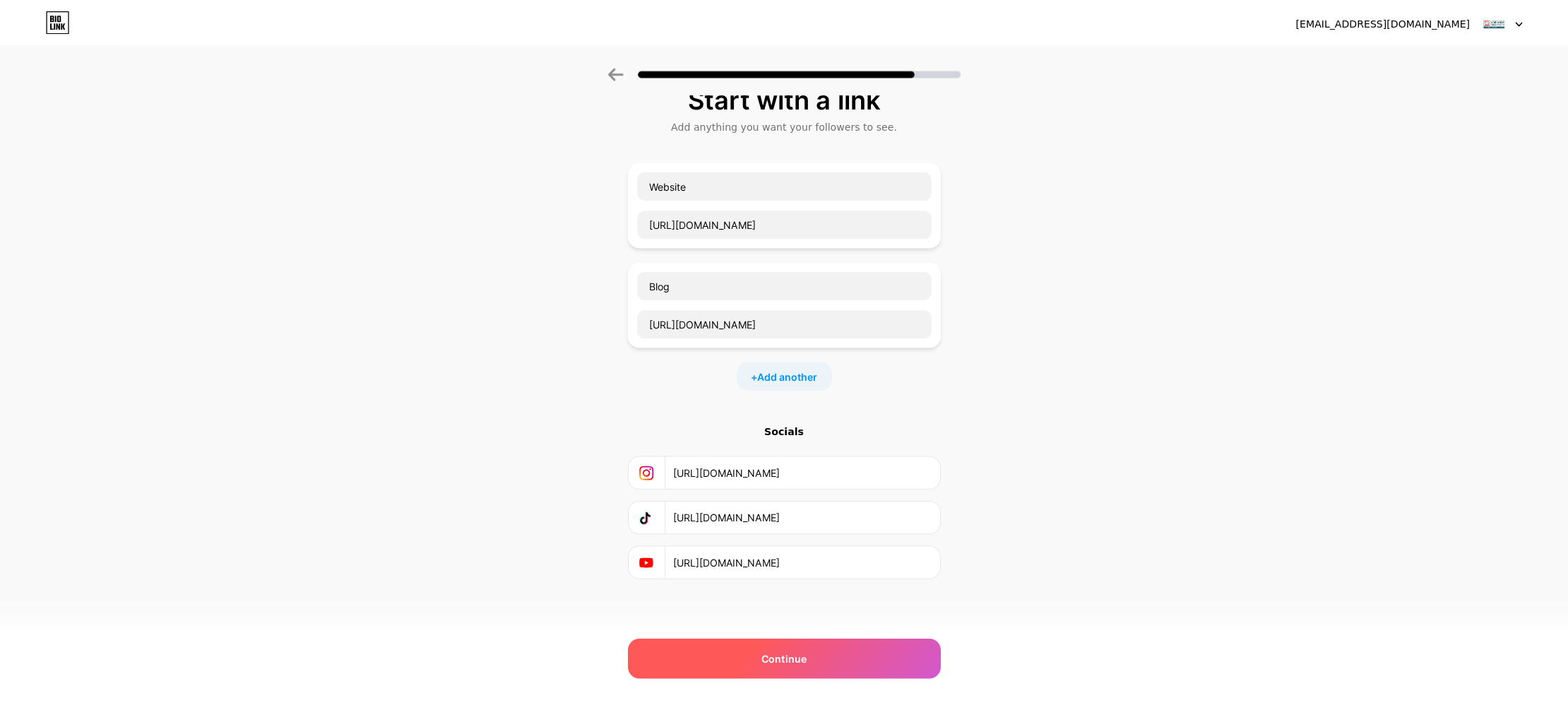
scroll to position [0, 0]
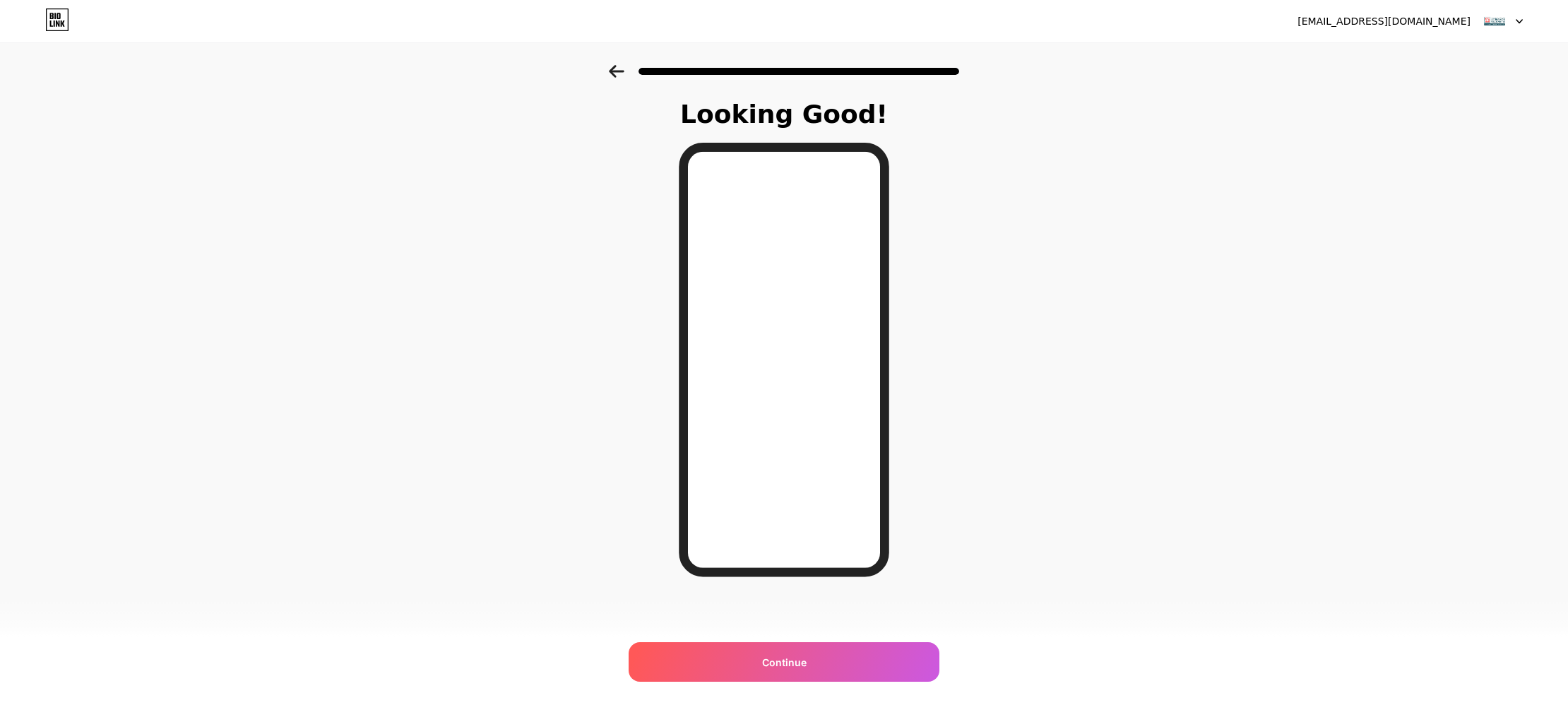
click at [868, 685] on div "[EMAIL_ADDRESS][DOMAIN_NAME] Logout Link Copied Looking Good! Continue" at bounding box center [784, 355] width 1568 height 710
click at [869, 679] on div "Continue" at bounding box center [784, 662] width 311 height 39
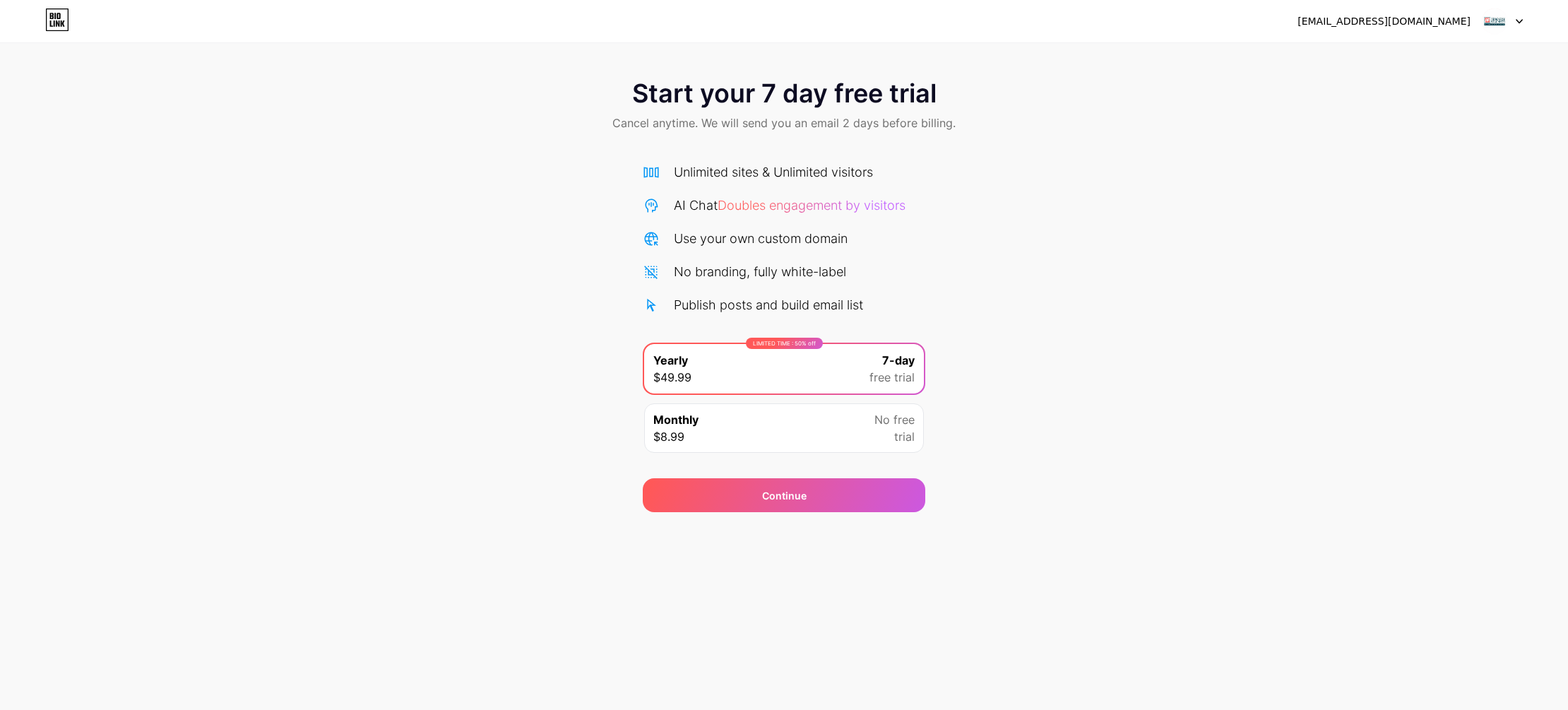
click at [1166, 339] on div "Start your 7 day free trial Cancel anytime. We will send you an email 2 days be…" at bounding box center [784, 289] width 1568 height 448
click at [1275, 316] on div "Start your 7 day free trial Cancel anytime. We will send you an email 2 days be…" at bounding box center [784, 289] width 1568 height 448
click at [785, 512] on div "[EMAIL_ADDRESS][DOMAIN_NAME] Logout Link Copied Start your 7 day free trial Can…" at bounding box center [784, 355] width 1568 height 710
click at [814, 478] on div "Continue" at bounding box center [784, 496] width 283 height 34
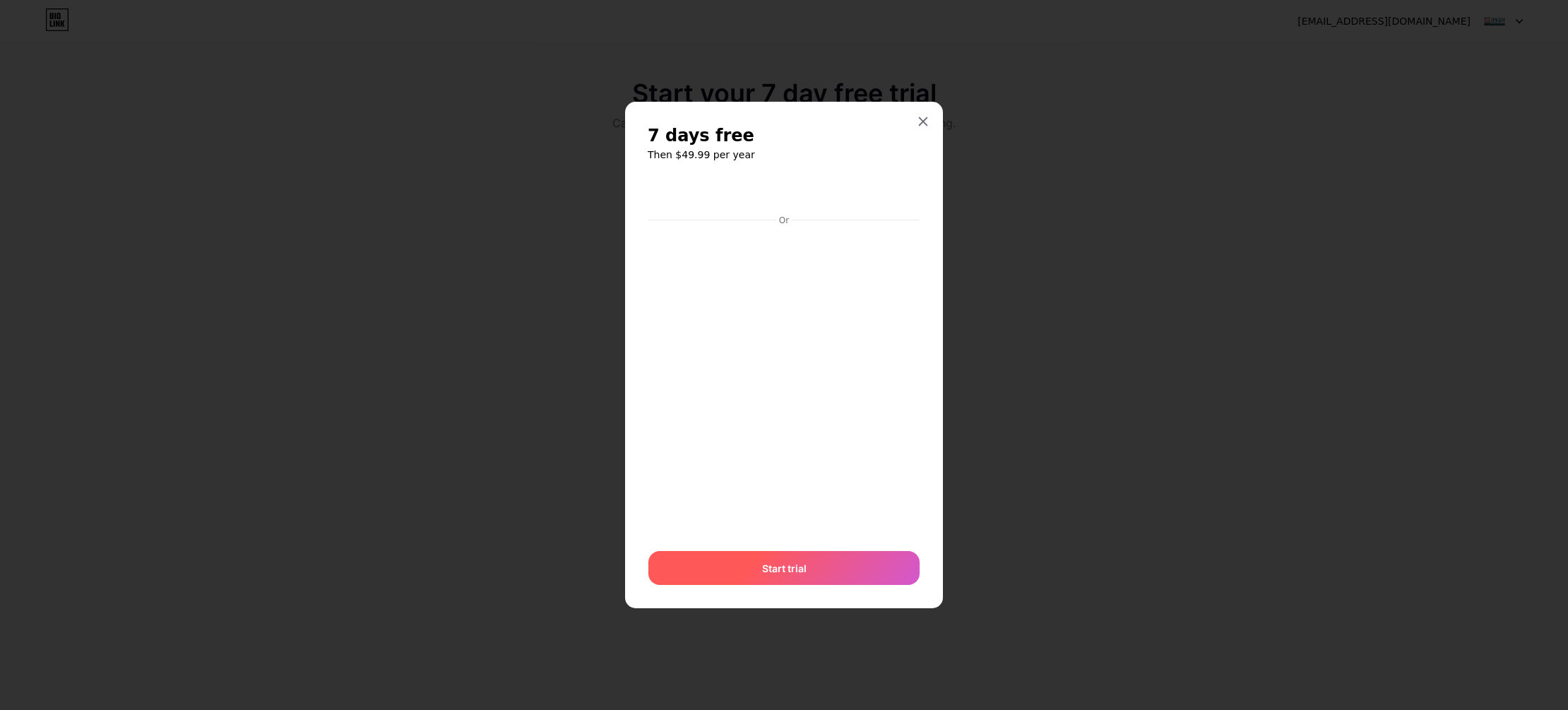
click at [832, 565] on div "Start trial" at bounding box center [784, 569] width 271 height 34
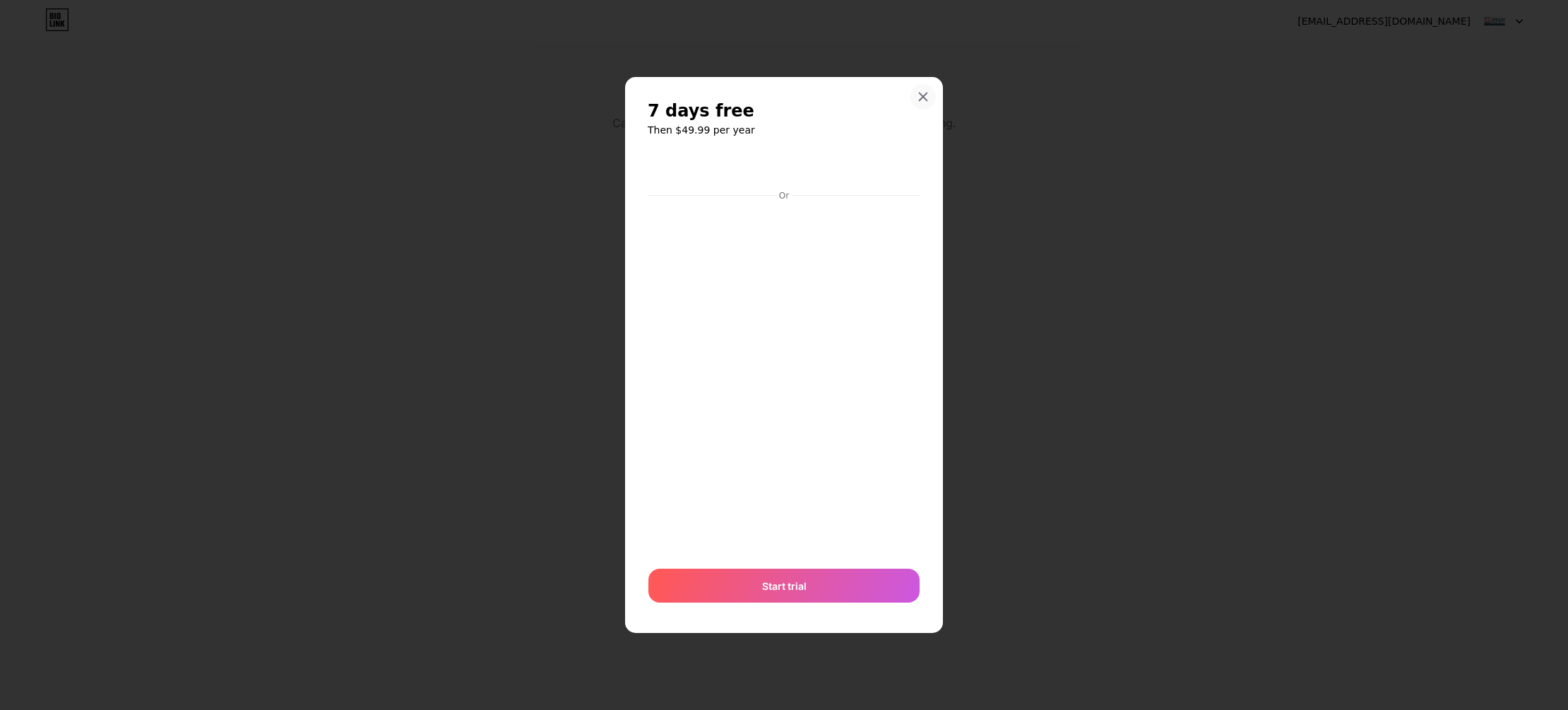
click at [923, 97] on icon at bounding box center [923, 97] width 8 height 8
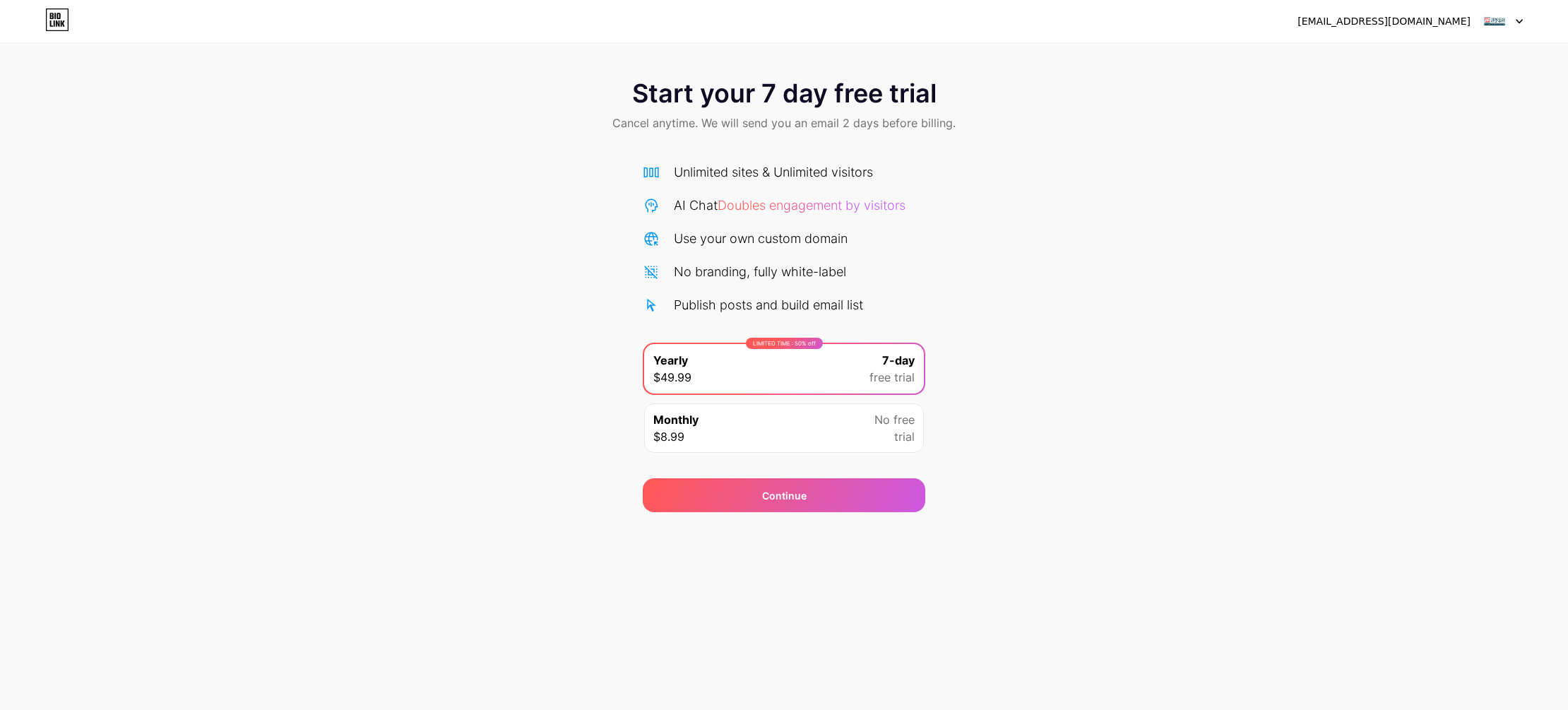
click at [1522, 13] on div at bounding box center [1503, 21] width 41 height 26
click at [1408, 23] on div "[EMAIL_ADDRESS][DOMAIN_NAME]" at bounding box center [1385, 21] width 173 height 15
click at [46, 23] on icon at bounding box center [57, 20] width 24 height 22
click at [1511, 21] on div at bounding box center [1503, 21] width 41 height 26
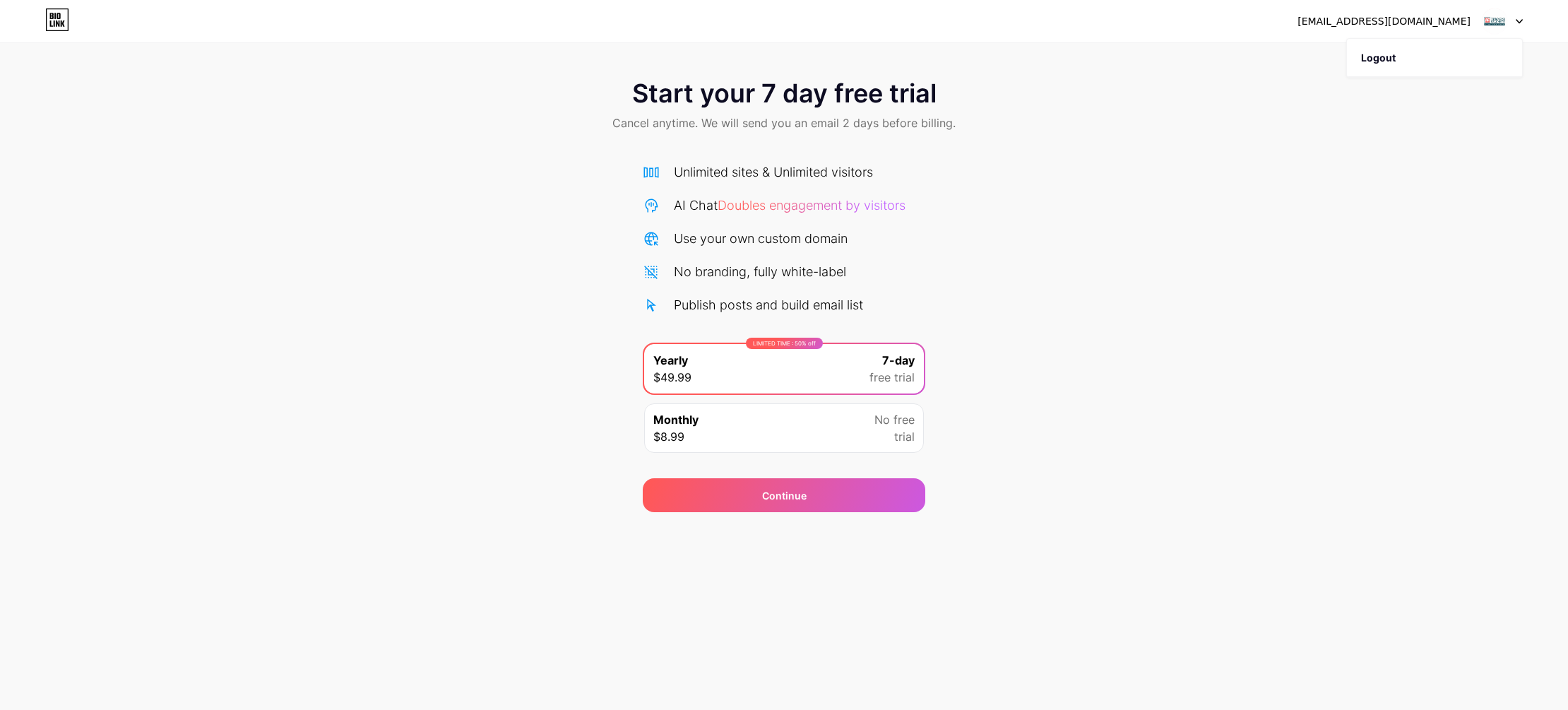
click at [1509, 21] on div at bounding box center [1503, 21] width 41 height 26
click at [1509, 20] on div at bounding box center [1503, 21] width 41 height 26
click at [71, 32] on div "[EMAIL_ADDRESS][DOMAIN_NAME] Logout" at bounding box center [784, 21] width 1568 height 26
click at [885, 427] on span "No free" at bounding box center [894, 420] width 40 height 17
click at [899, 367] on span "7-day" at bounding box center [898, 360] width 33 height 17
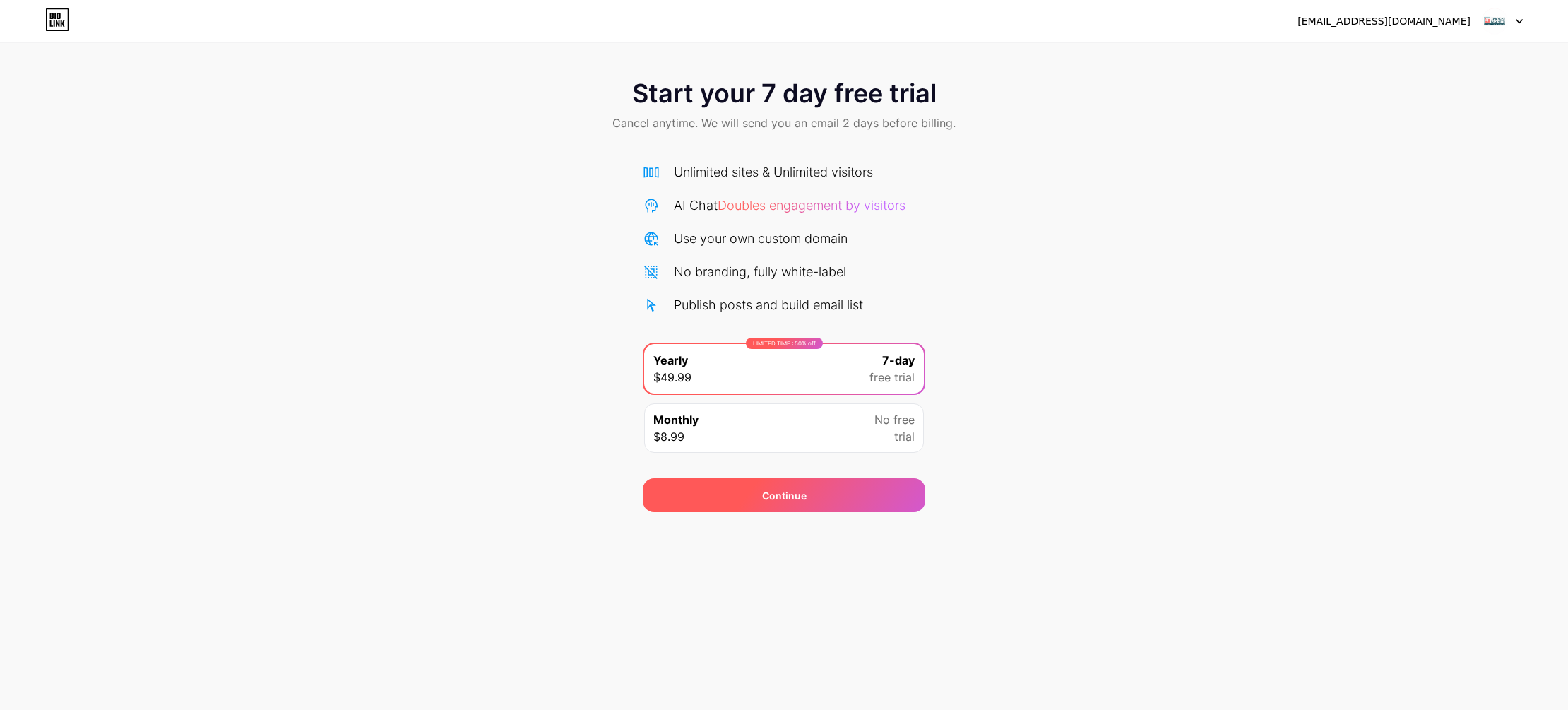
click at [748, 485] on div "Continue" at bounding box center [784, 496] width 283 height 34
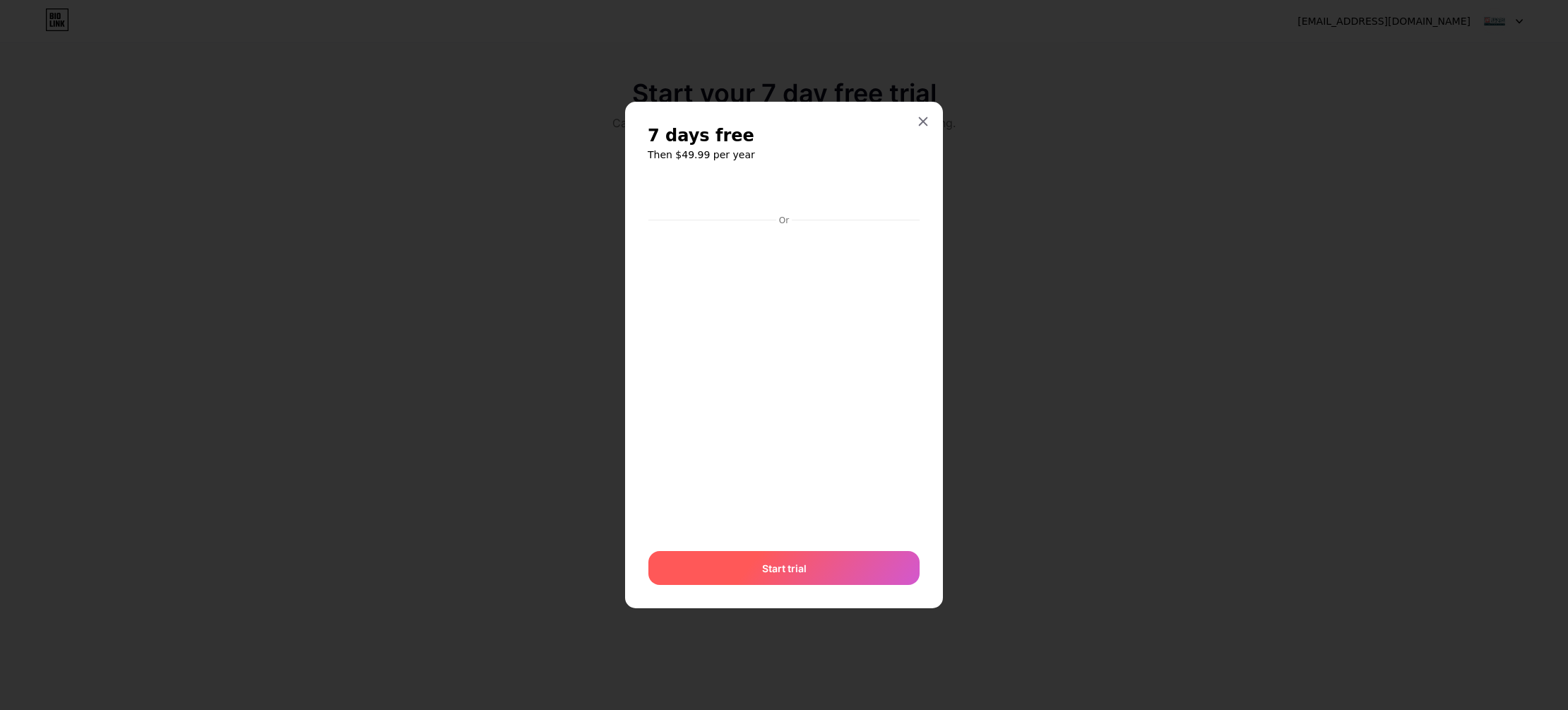
click at [893, 563] on div "Start trial" at bounding box center [784, 569] width 271 height 34
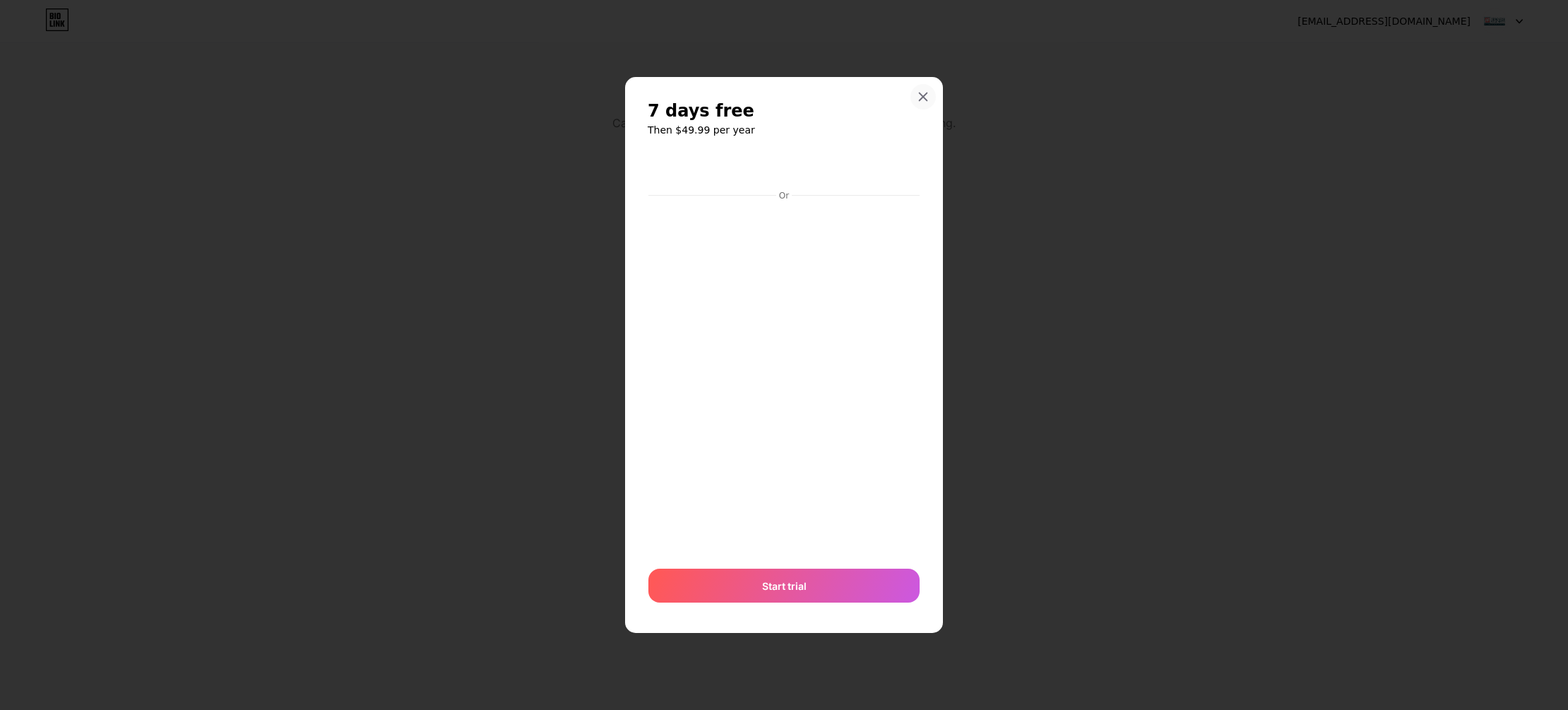
click at [927, 93] on icon at bounding box center [923, 97] width 8 height 8
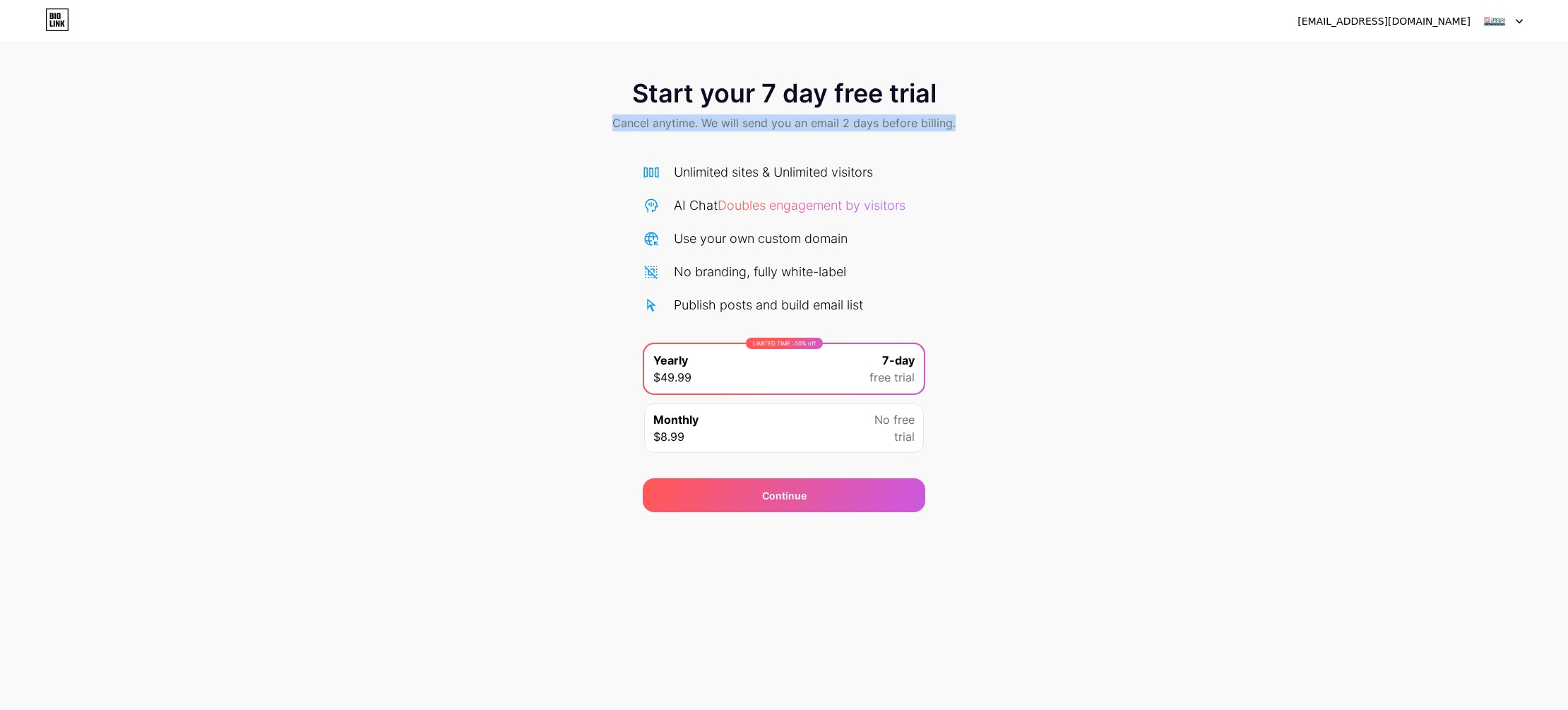
drag, startPoint x: 1193, startPoint y: 118, endPoint x: 1342, endPoint y: 81, distance: 153.5
click at [1193, 118] on div "Start your 7 day free trial Cancel anytime. We will send you an email 2 days be…" at bounding box center [784, 106] width 1568 height 83
click at [1496, 38] on div "[EMAIL_ADDRESS][DOMAIN_NAME] Logout" at bounding box center [784, 21] width 1568 height 42
click at [1507, 36] on div "[EMAIL_ADDRESS][DOMAIN_NAME] Logout" at bounding box center [784, 21] width 1568 height 42
click at [1509, 19] on div at bounding box center [1503, 21] width 41 height 26
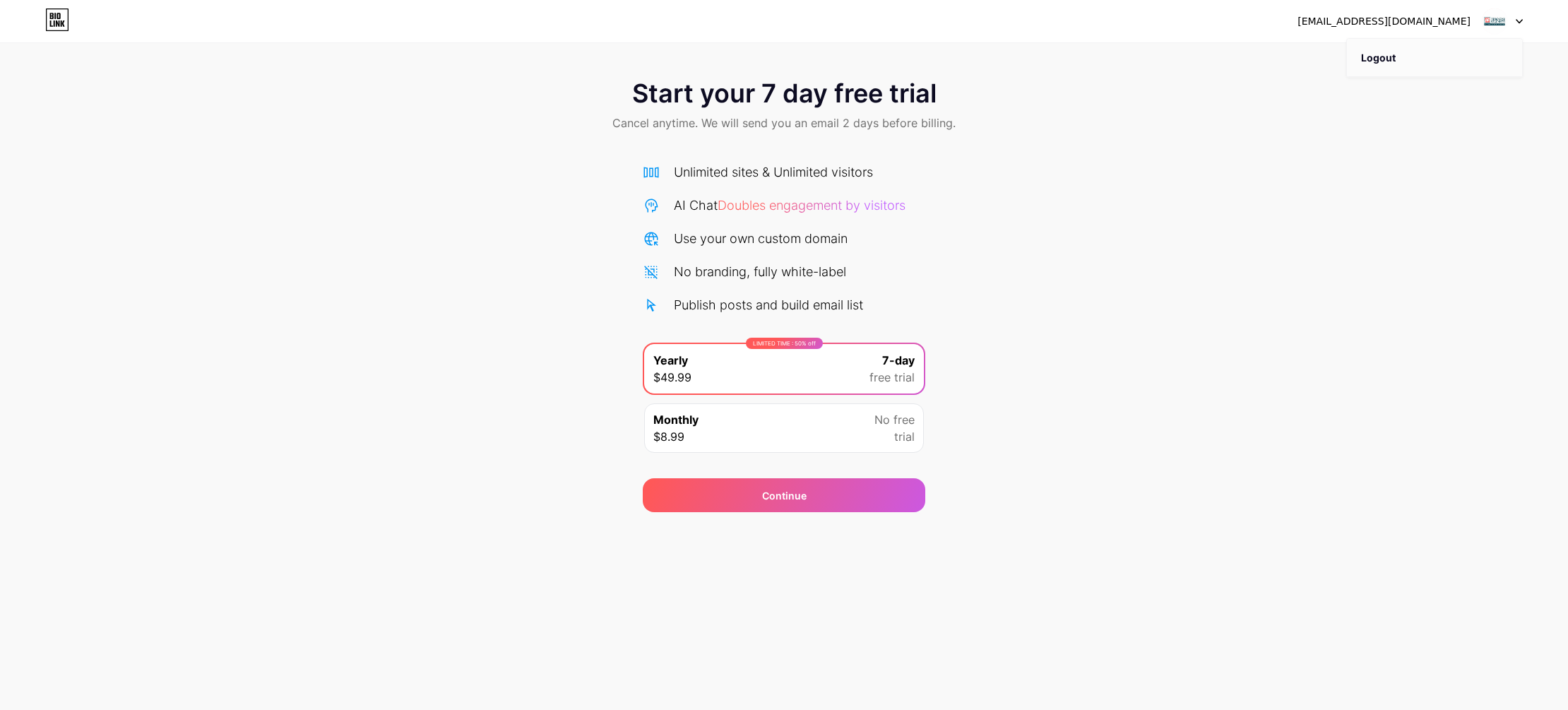
click at [1389, 58] on li "Logout" at bounding box center [1434, 57] width 175 height 38
